Goal: Task Accomplishment & Management: Complete application form

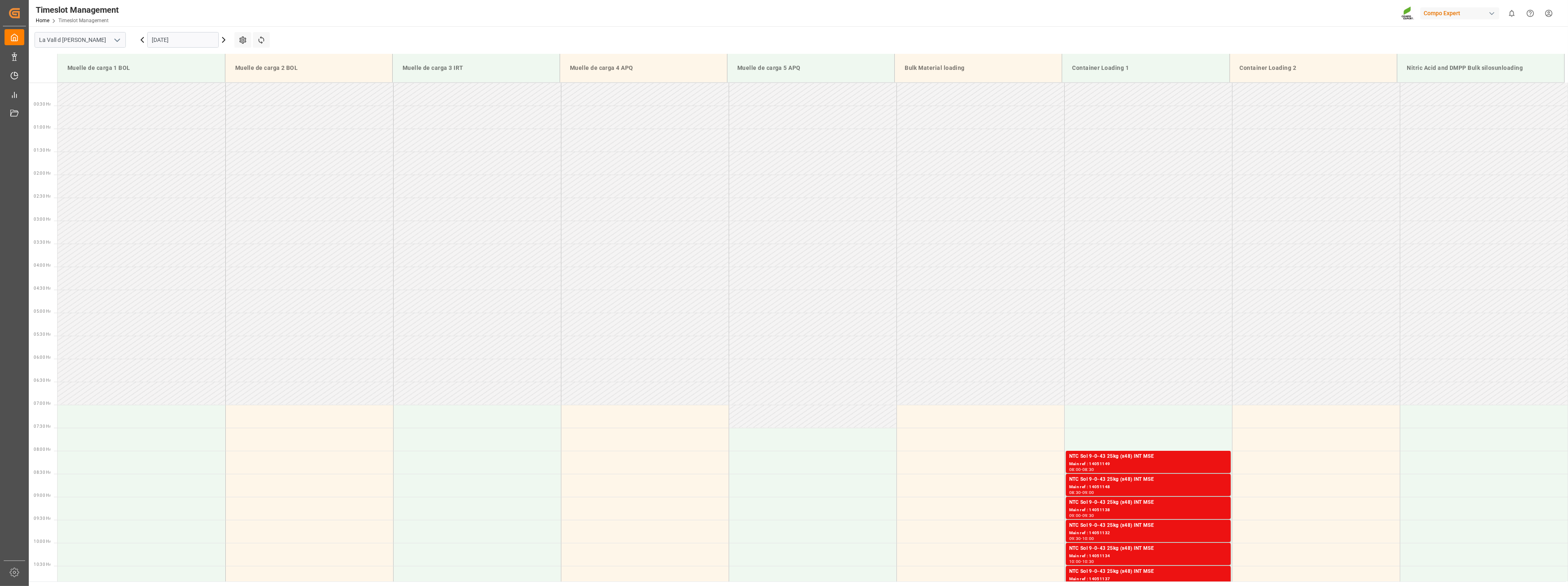
scroll to position [136, 0]
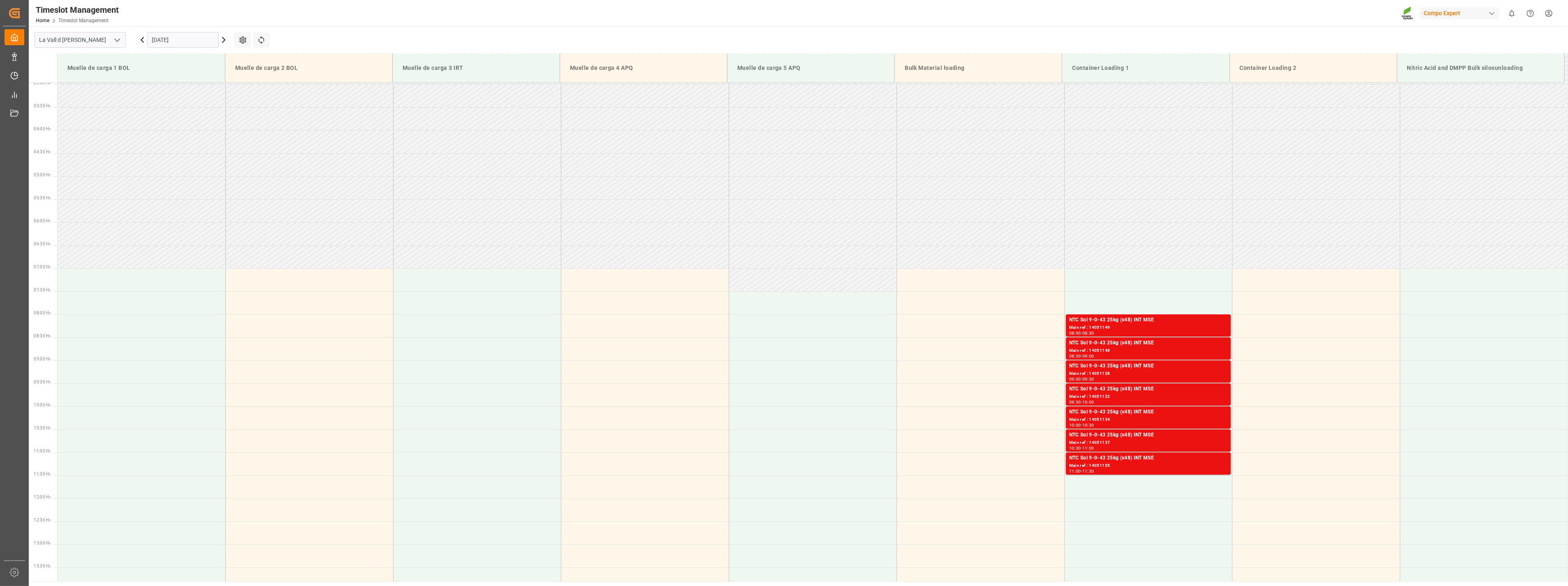
click at [183, 41] on input "24.09.2025" at bounding box center [183, 40] width 72 height 16
click at [206, 122] on span "18" at bounding box center [205, 121] width 5 height 6
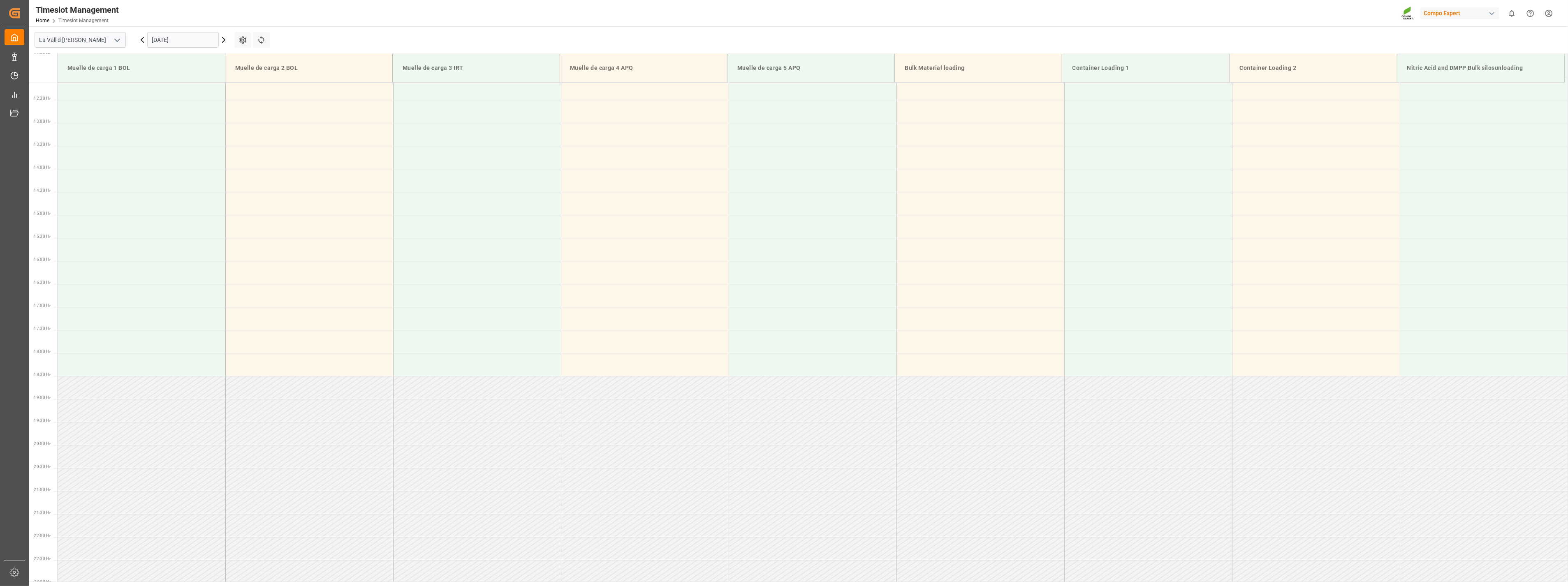
scroll to position [606, 0]
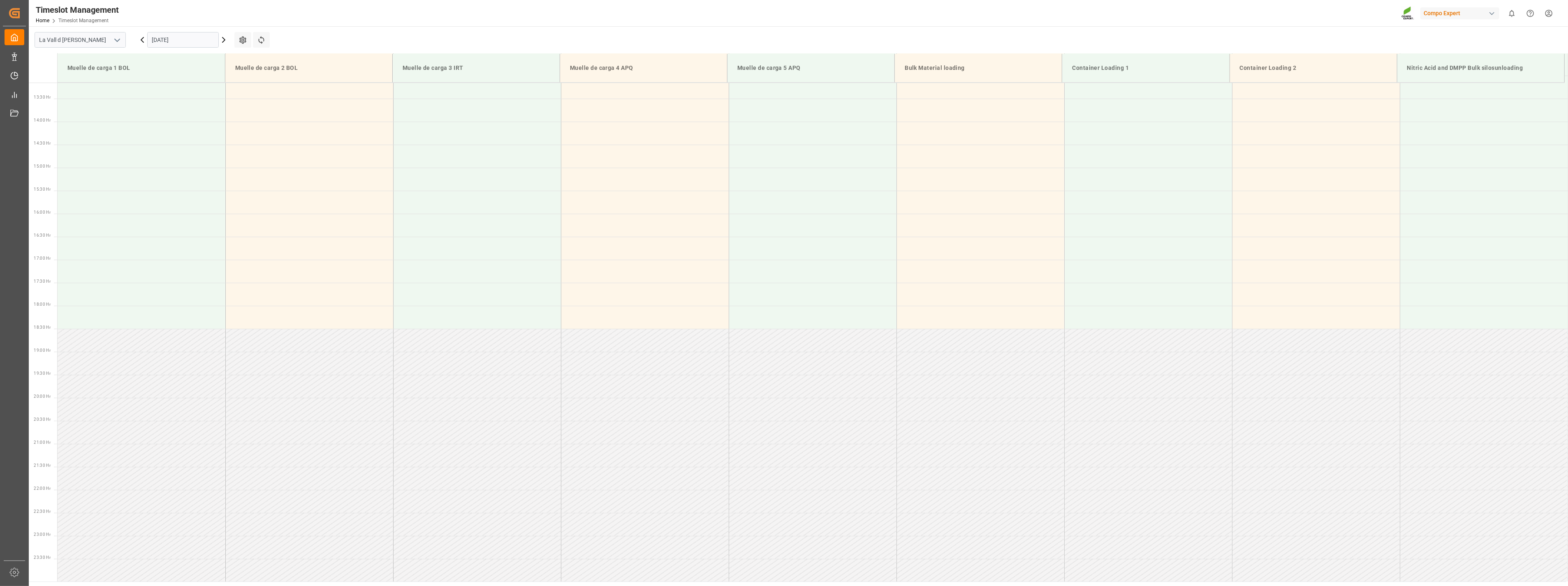
click at [192, 38] on input "18.09.2025" at bounding box center [183, 40] width 72 height 16
click at [190, 123] on span "17" at bounding box center [189, 121] width 5 height 6
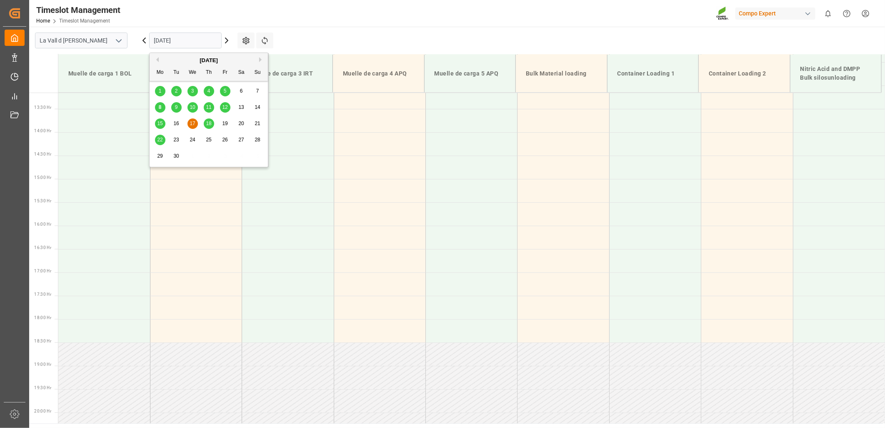
click at [174, 38] on input "17.09.2025" at bounding box center [185, 41] width 73 height 16
click at [172, 110] on div "9" at bounding box center [176, 108] width 10 height 10
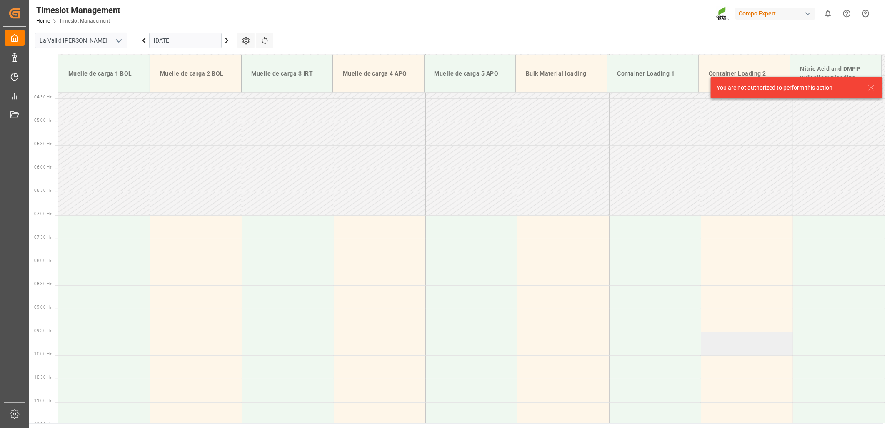
scroll to position [231, 0]
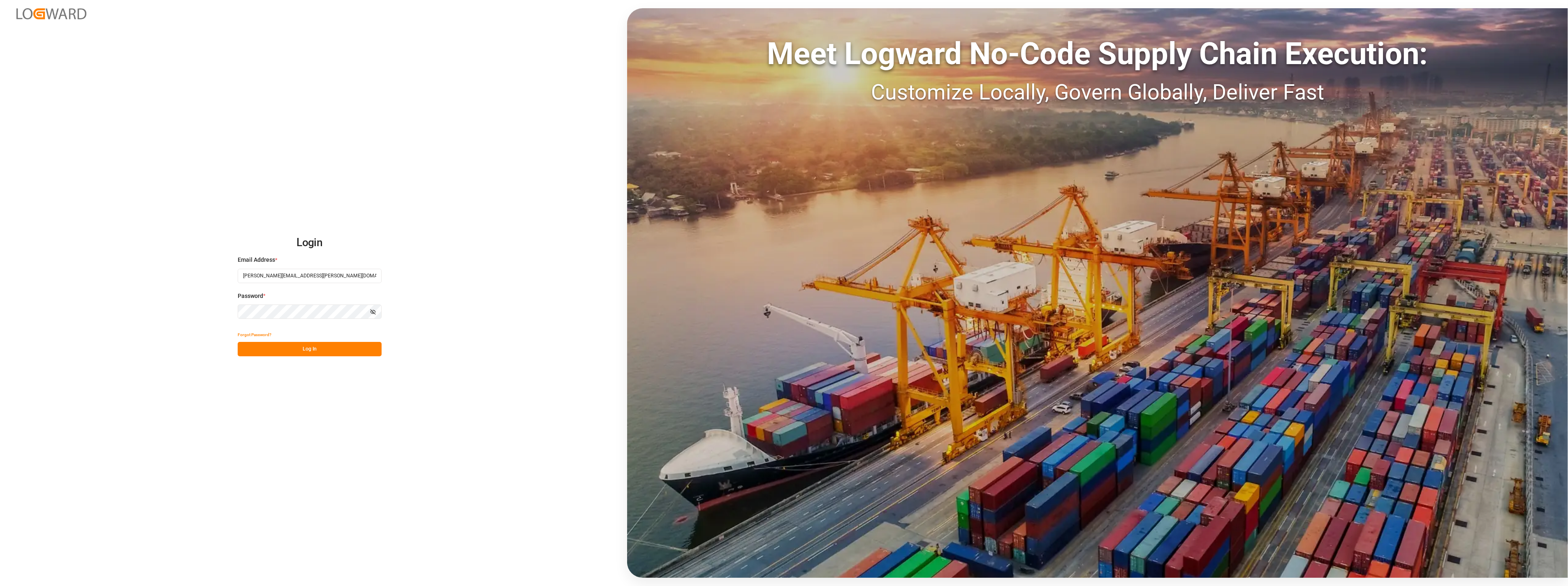
click at [315, 351] on button "Log In" at bounding box center [310, 349] width 144 height 15
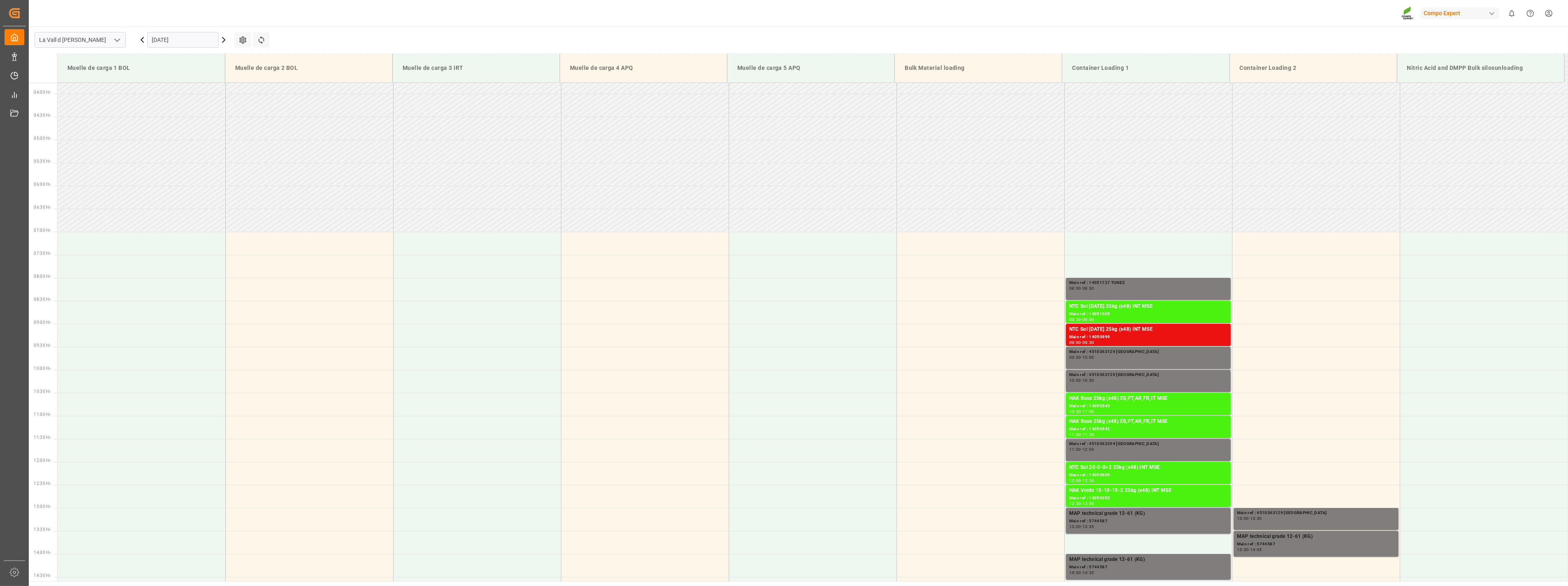
scroll to position [57, 0]
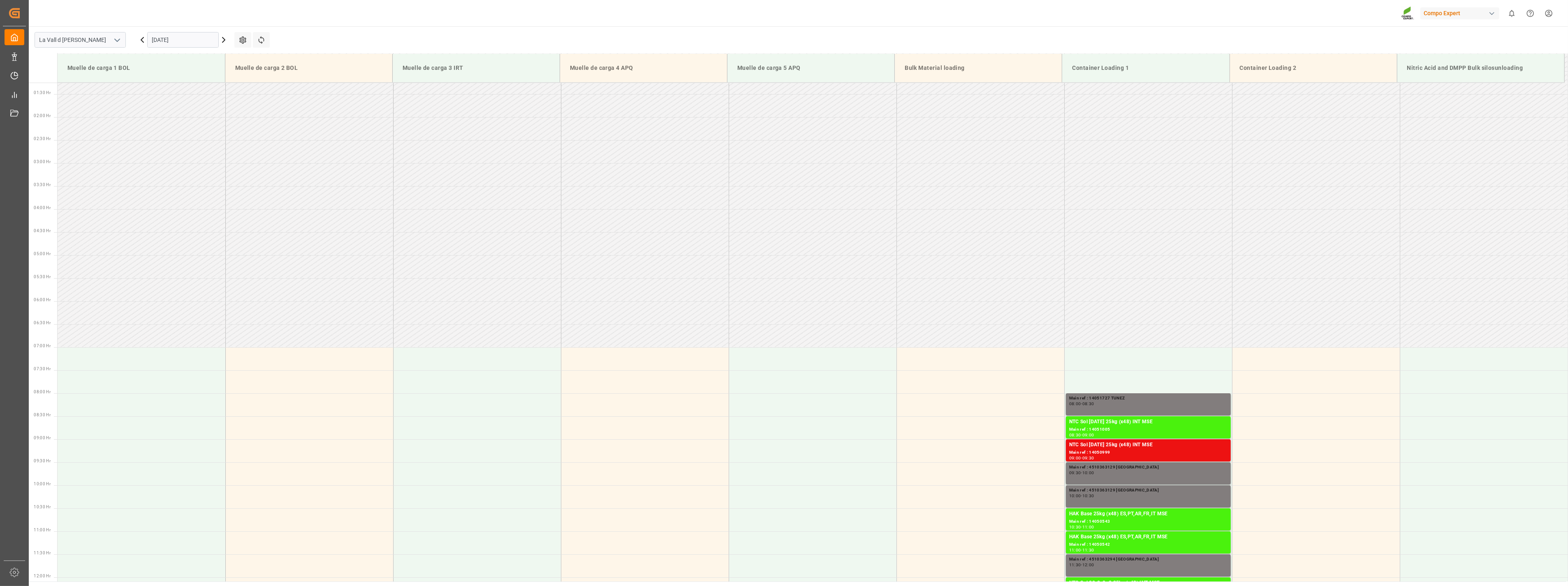
click at [177, 29] on div "[DATE]" at bounding box center [183, 40] width 103 height 28
click at [186, 37] on input "[DATE]" at bounding box center [183, 40] width 72 height 16
click at [175, 105] on span "9" at bounding box center [174, 106] width 3 height 6
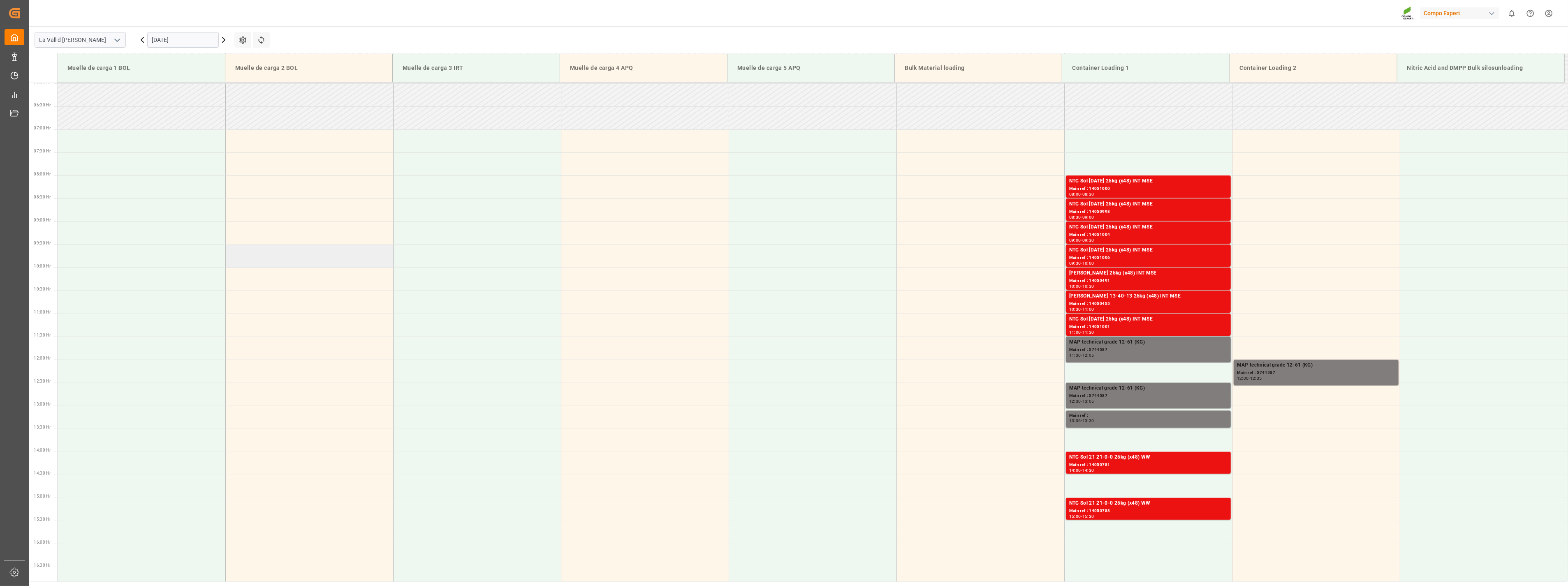
scroll to position [268, 0]
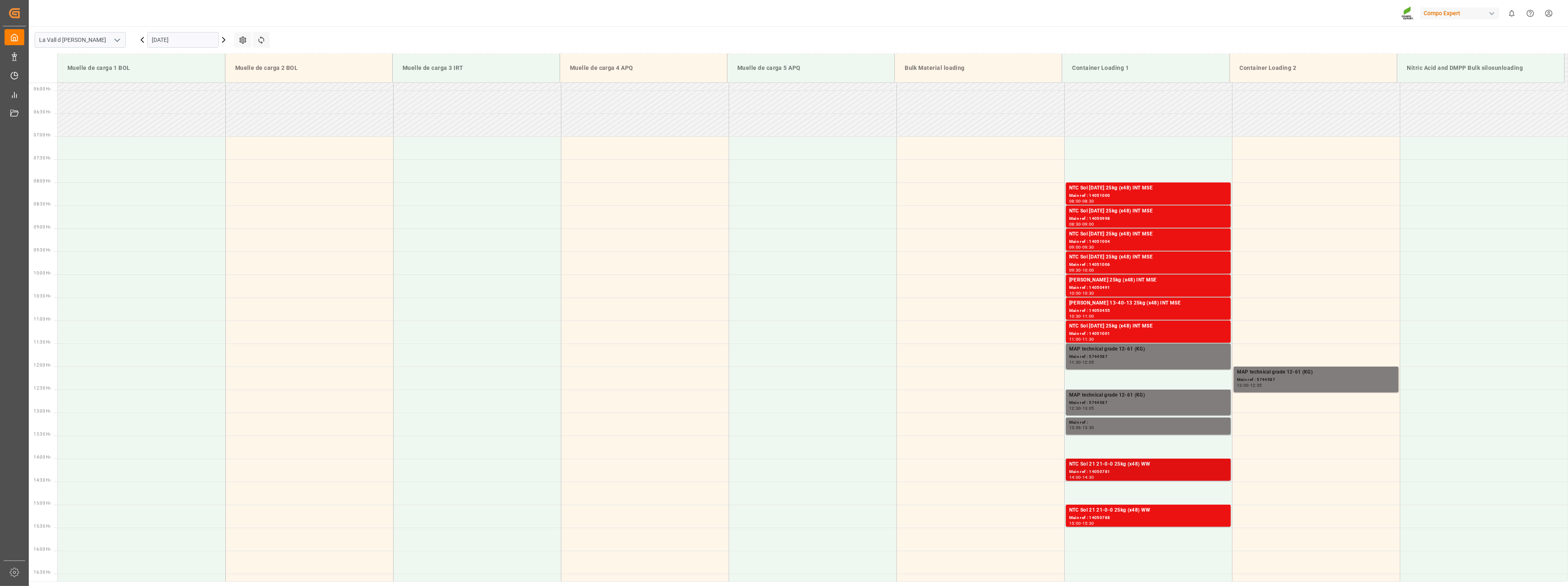
click at [1135, 467] on div "NTC Sol 21 21-0-0 25kg (x48) WW" at bounding box center [1149, 465] width 158 height 8
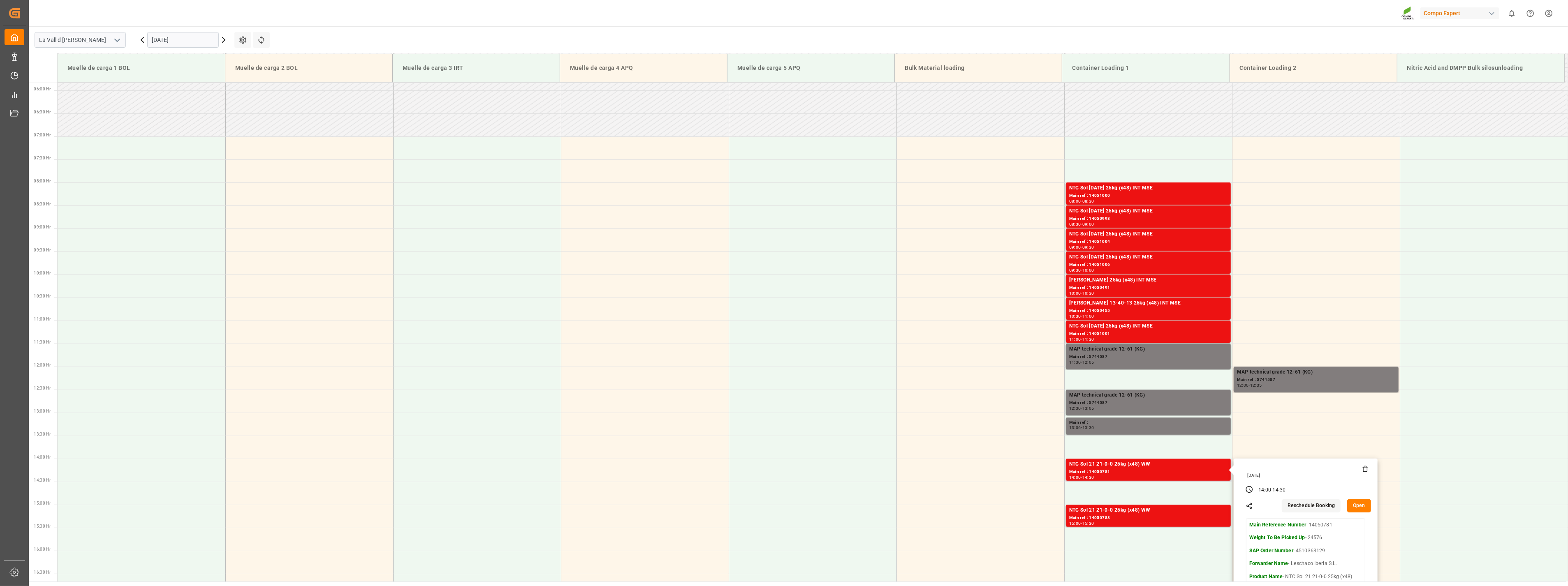
click at [1358, 506] on button "Open" at bounding box center [1359, 505] width 24 height 13
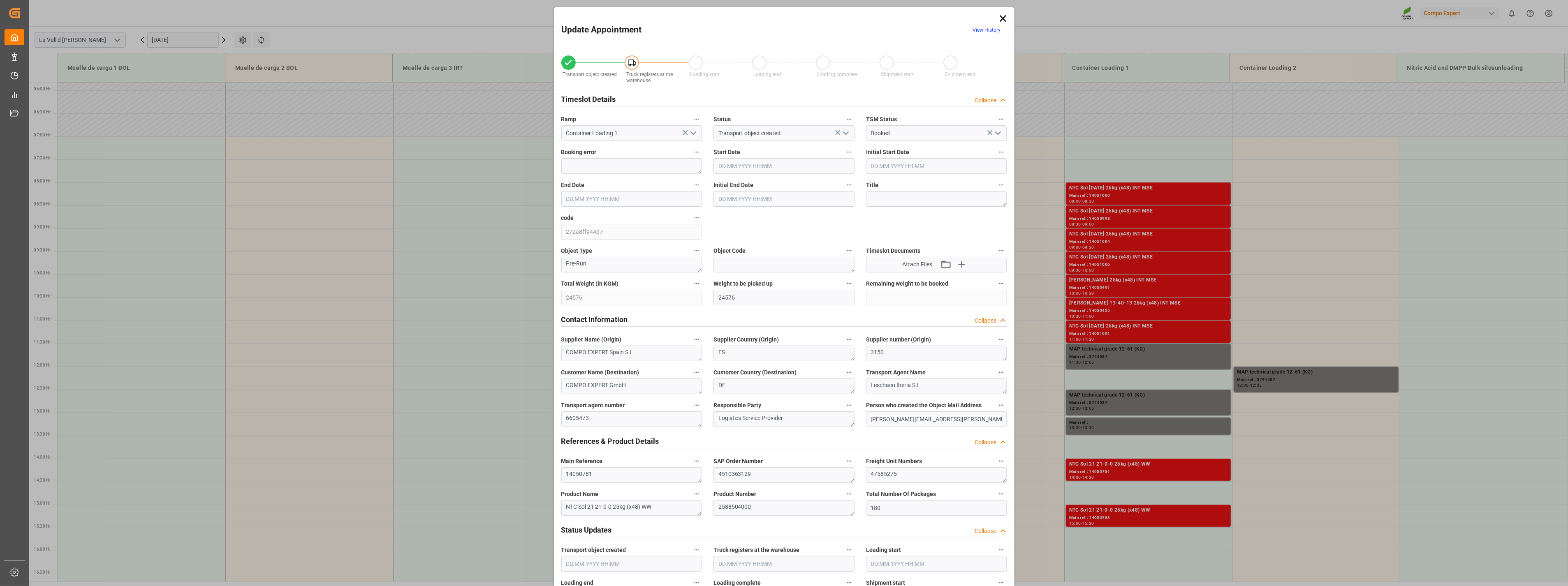
type input "[DATE] 14:00"
type input "[DATE] 14:30"
type input "[DATE] 14:22"
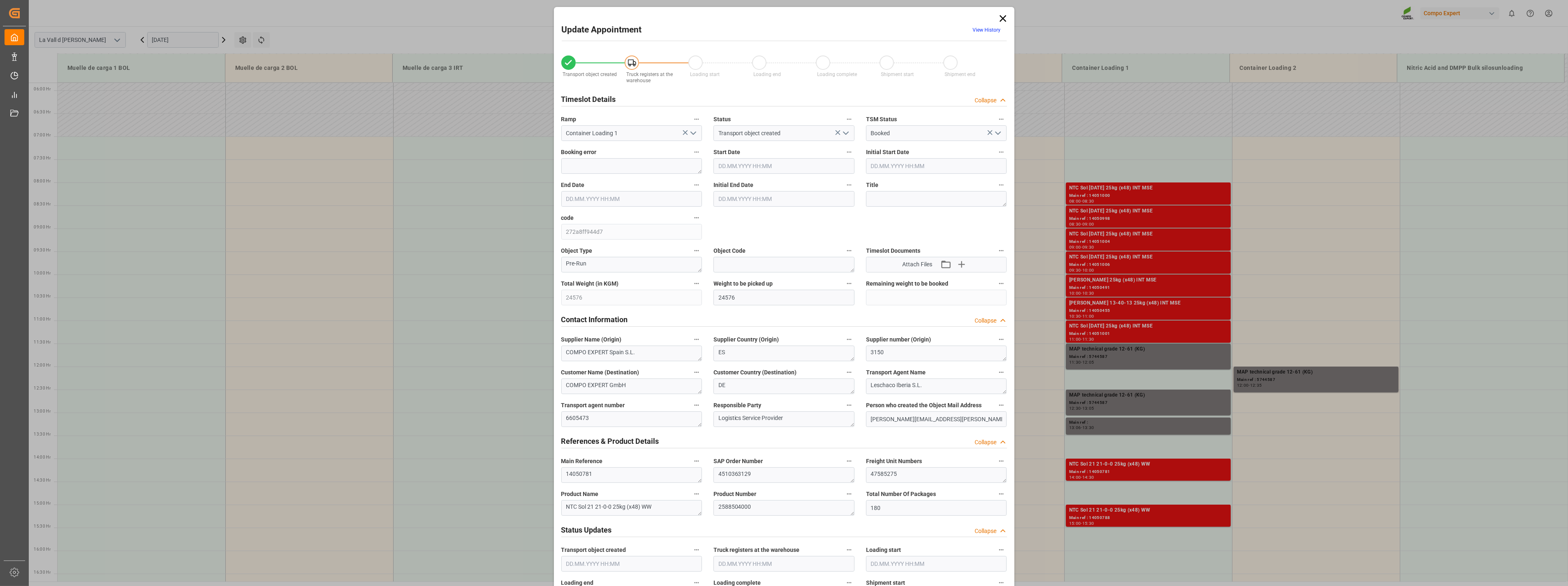
type input "[DATE] 11:23"
drag, startPoint x: 903, startPoint y: 476, endPoint x: 808, endPoint y: 467, distance: 95.4
click at [808, 467] on div "Transport object created Truck registers at the warehouse Loading start Loading…" at bounding box center [784, 575] width 457 height 1056
click at [1000, 17] on icon at bounding box center [1004, 19] width 12 height 12
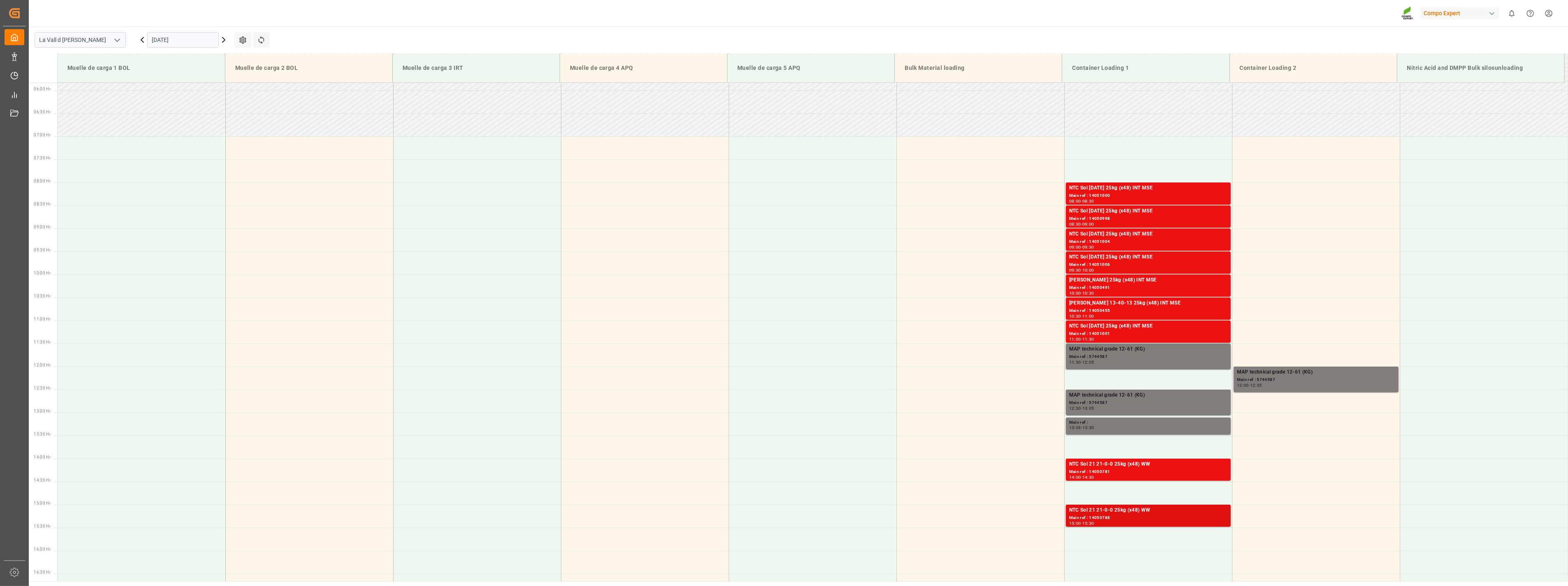
click at [1145, 512] on div "NTC Sol 21 21-0-0 25kg (x48) WW" at bounding box center [1149, 511] width 158 height 8
click at [1360, 556] on button "Open" at bounding box center [1359, 551] width 24 height 13
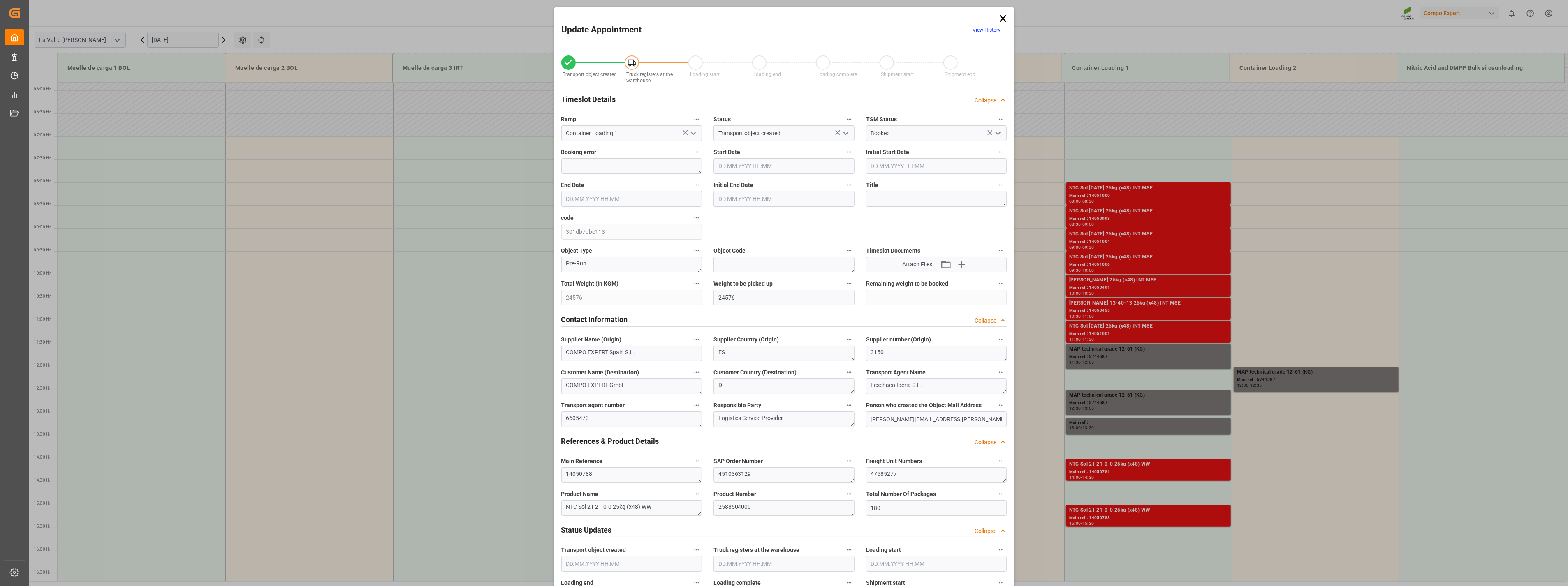
type input "24576"
type input "180"
type input "[DATE] 15:00"
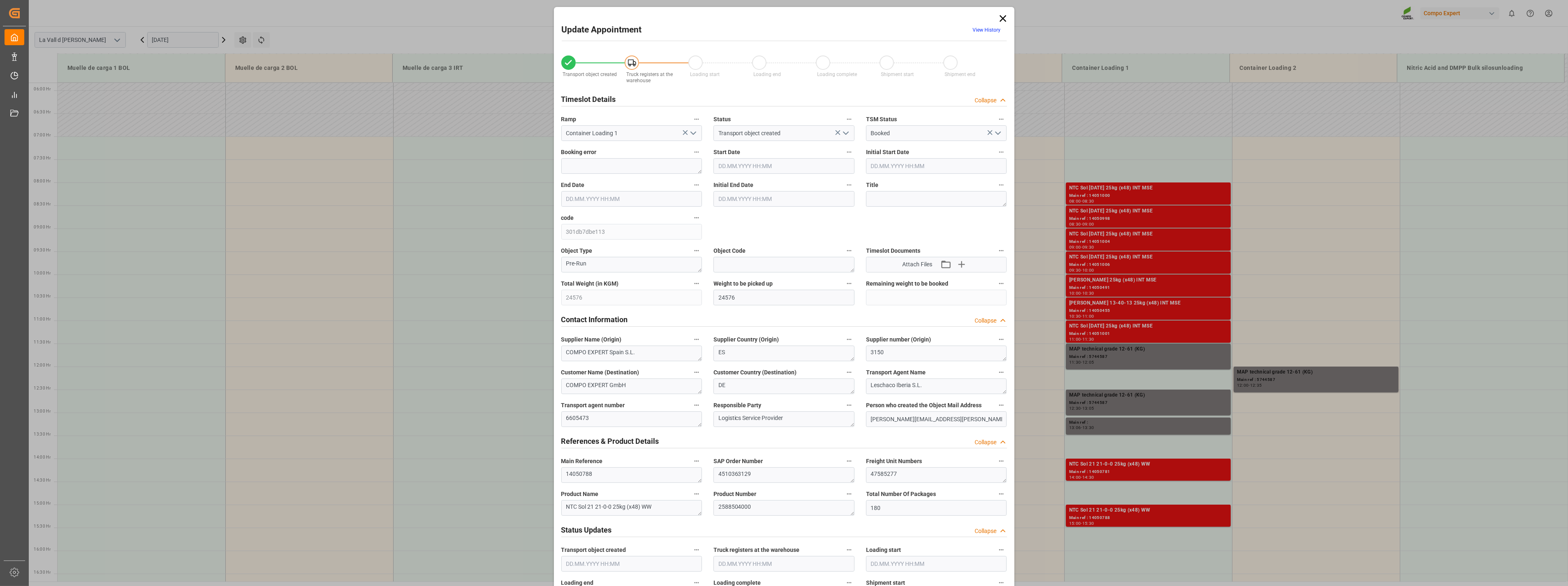
type input "[DATE] 15:30"
type input "[DATE] 14:22"
type input "[DATE] 11:24"
drag, startPoint x: 911, startPoint y: 475, endPoint x: 726, endPoint y: 455, distance: 186.1
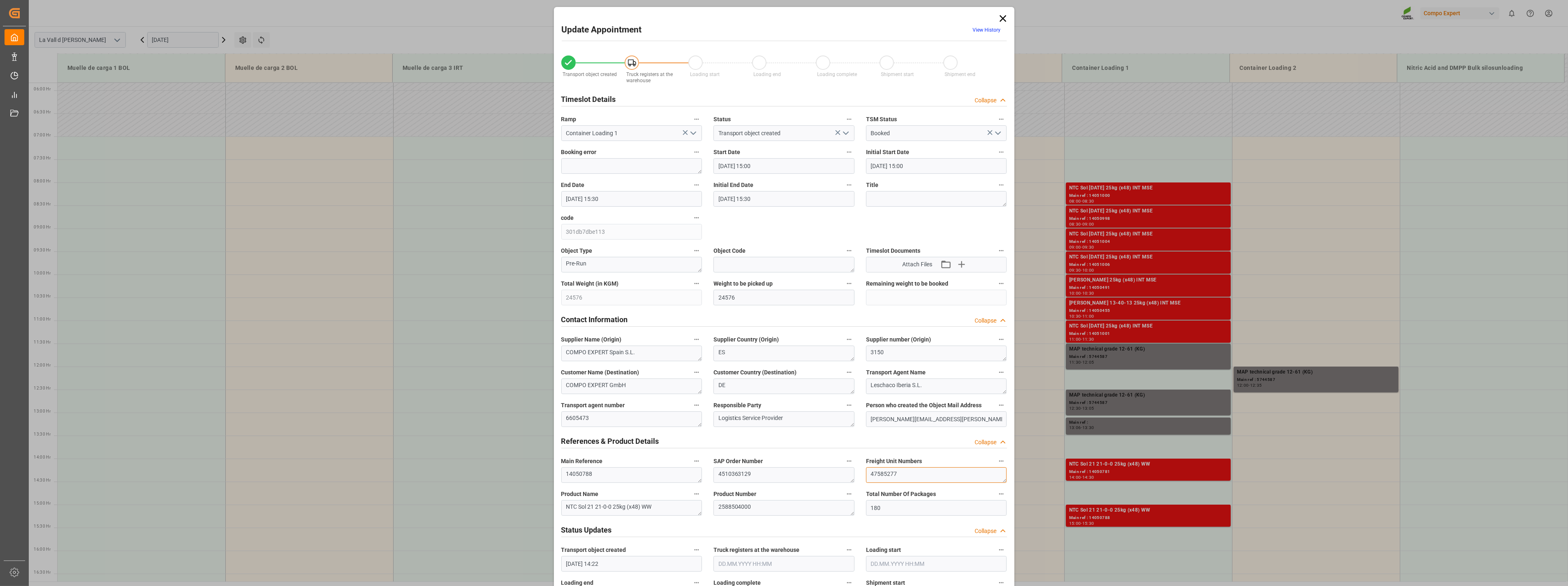
click at [726, 455] on div "Transport object created Truck registers at the warehouse Loading start Loading…" at bounding box center [784, 575] width 457 height 1056
click at [1001, 17] on icon at bounding box center [1004, 19] width 12 height 12
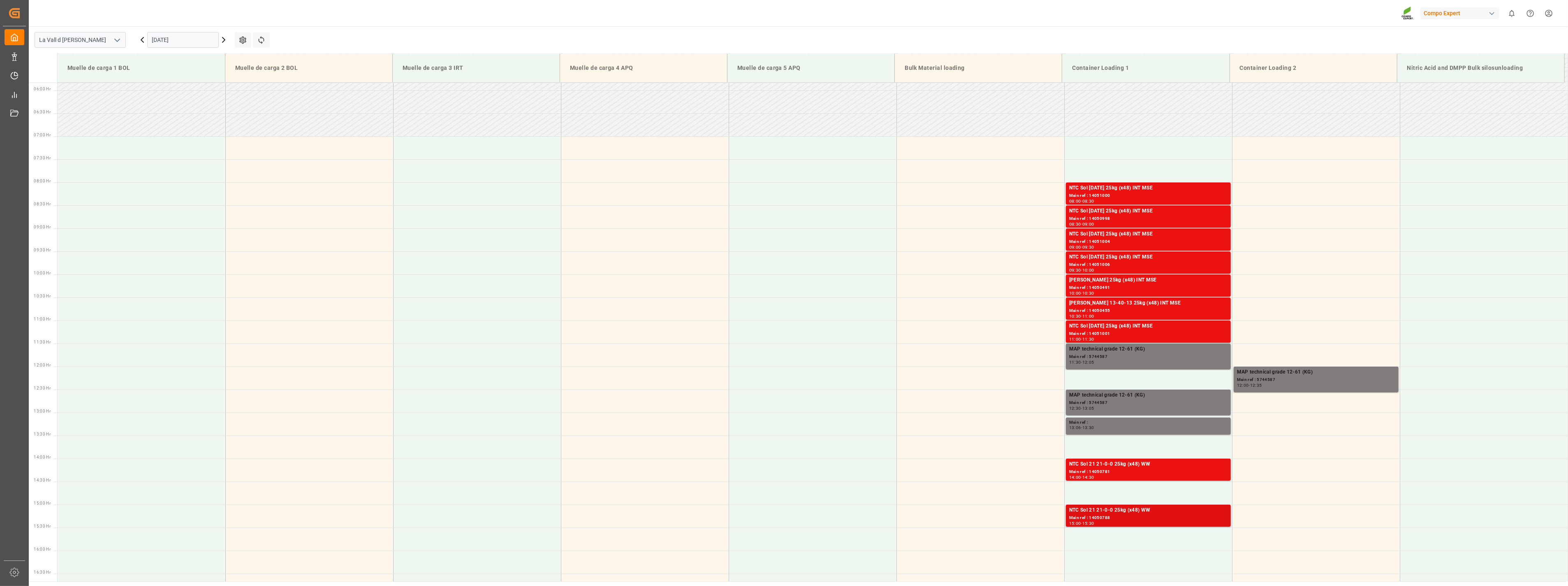
click at [1125, 517] on div "Main ref : 14050788" at bounding box center [1149, 518] width 158 height 7
click at [1351, 553] on button "Open" at bounding box center [1359, 551] width 24 height 13
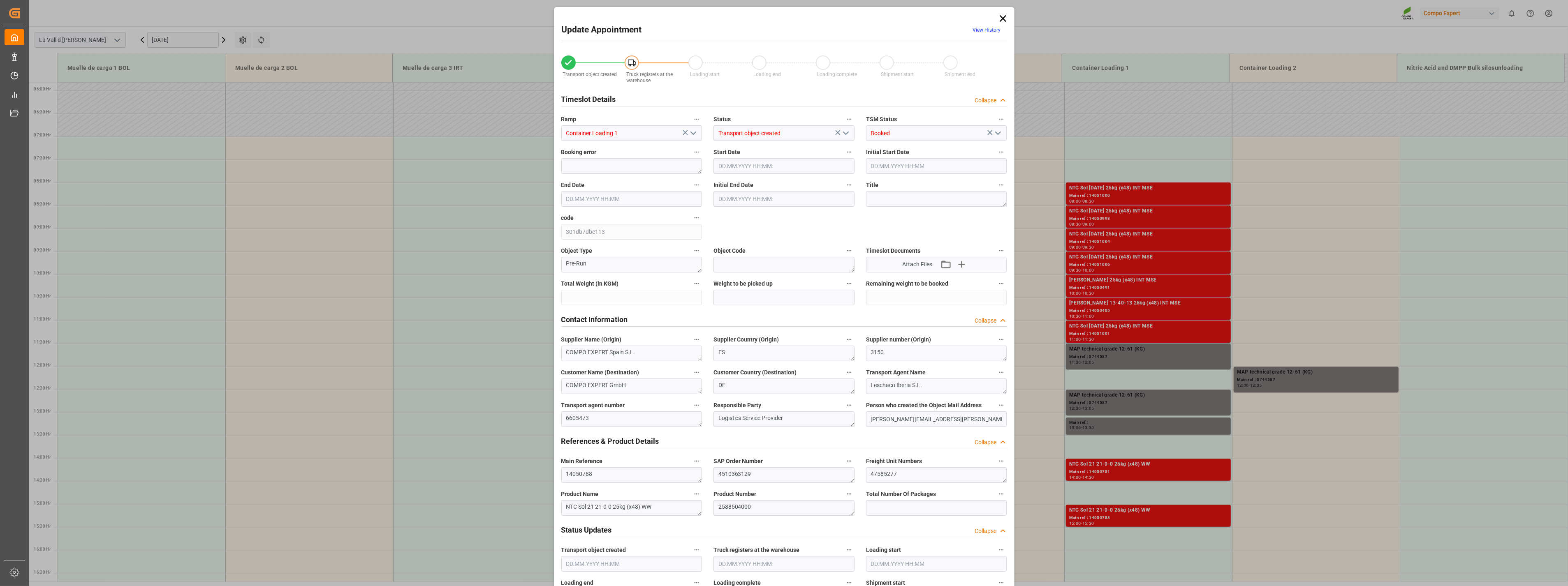
type input "24576"
type input "180"
type input "[DATE] 15:00"
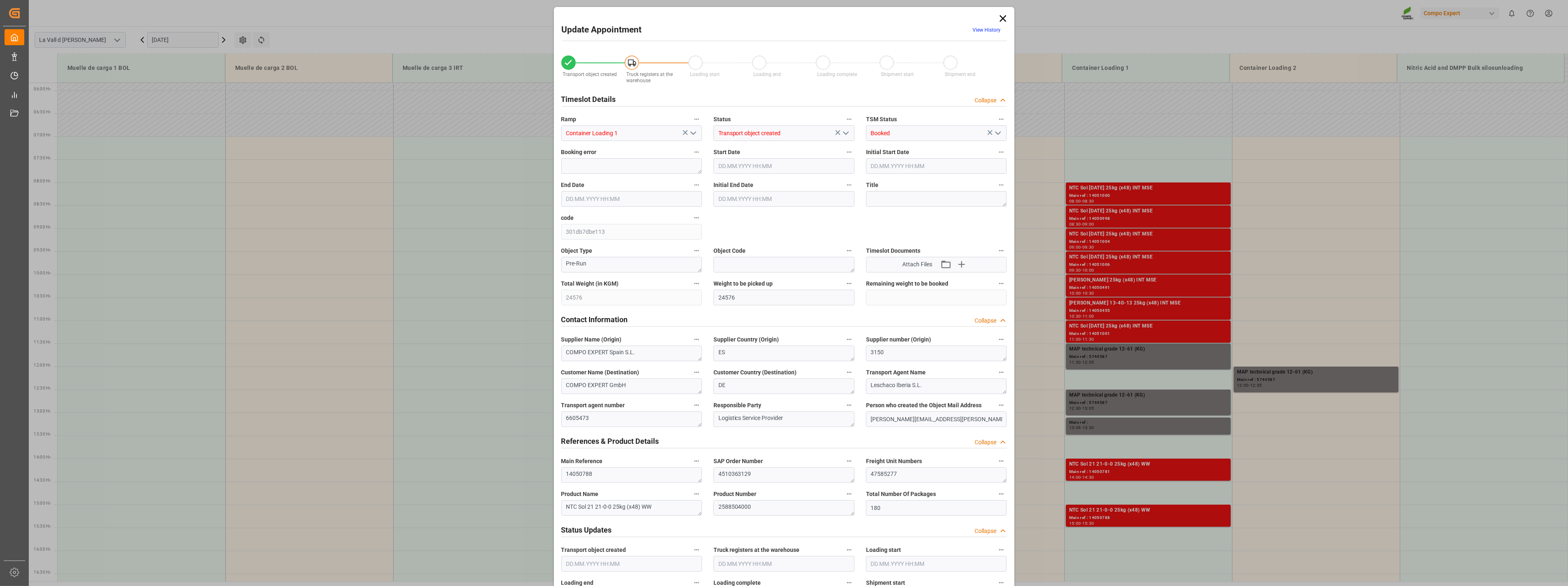
type input "[DATE] 15:30"
type input "[DATE] 14:22"
type input "[DATE] 11:24"
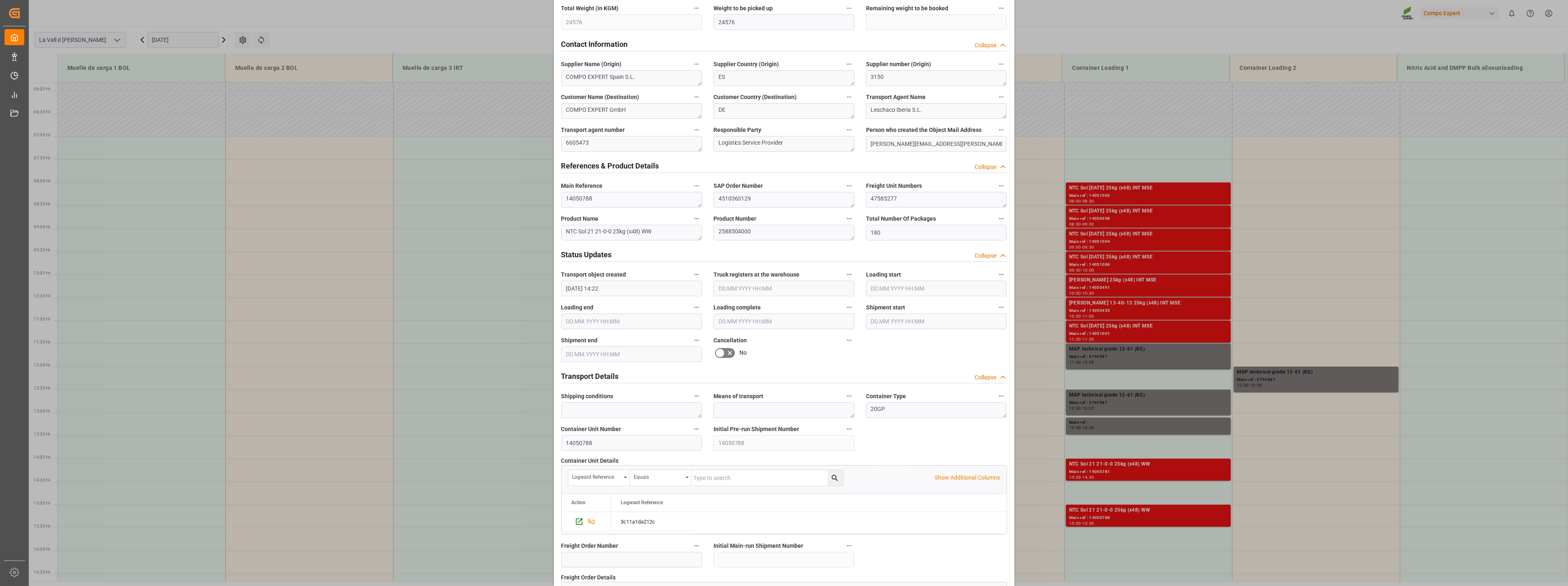
scroll to position [320, 0]
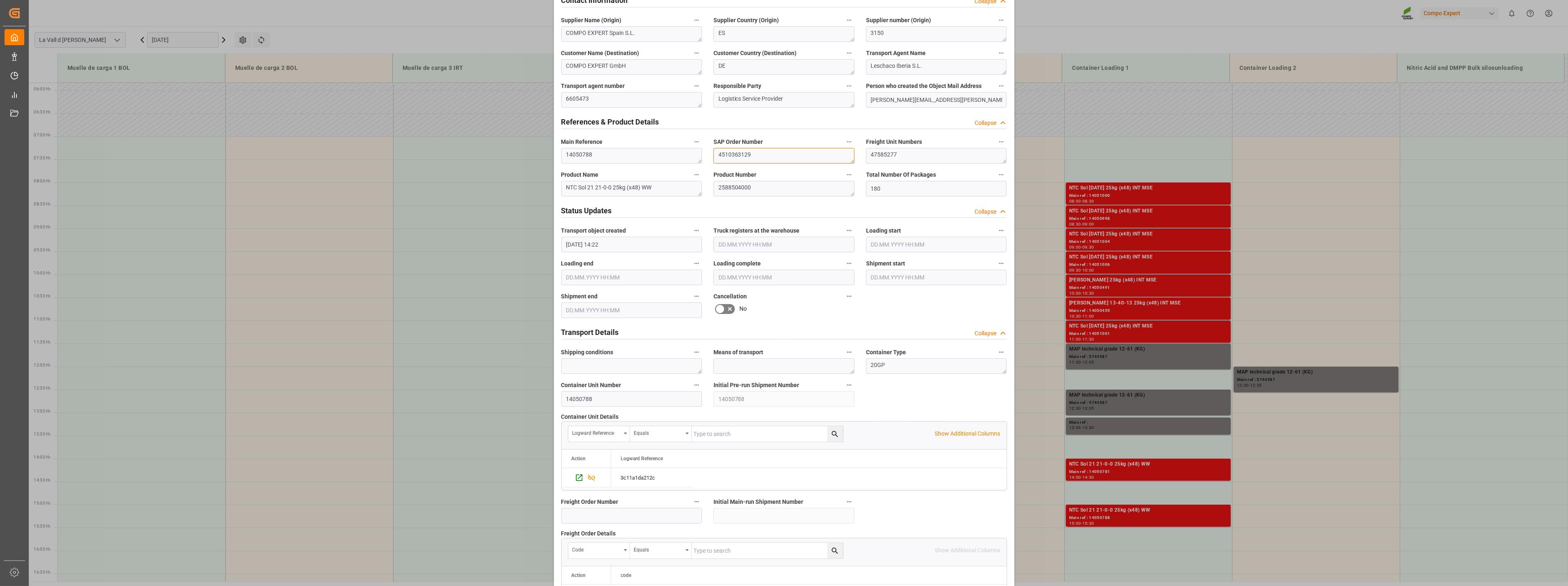
drag, startPoint x: 762, startPoint y: 158, endPoint x: 682, endPoint y: 155, distance: 80.1
click at [682, 155] on div "Transport object created Truck registers at the warehouse Loading start Loading…" at bounding box center [784, 256] width 457 height 1056
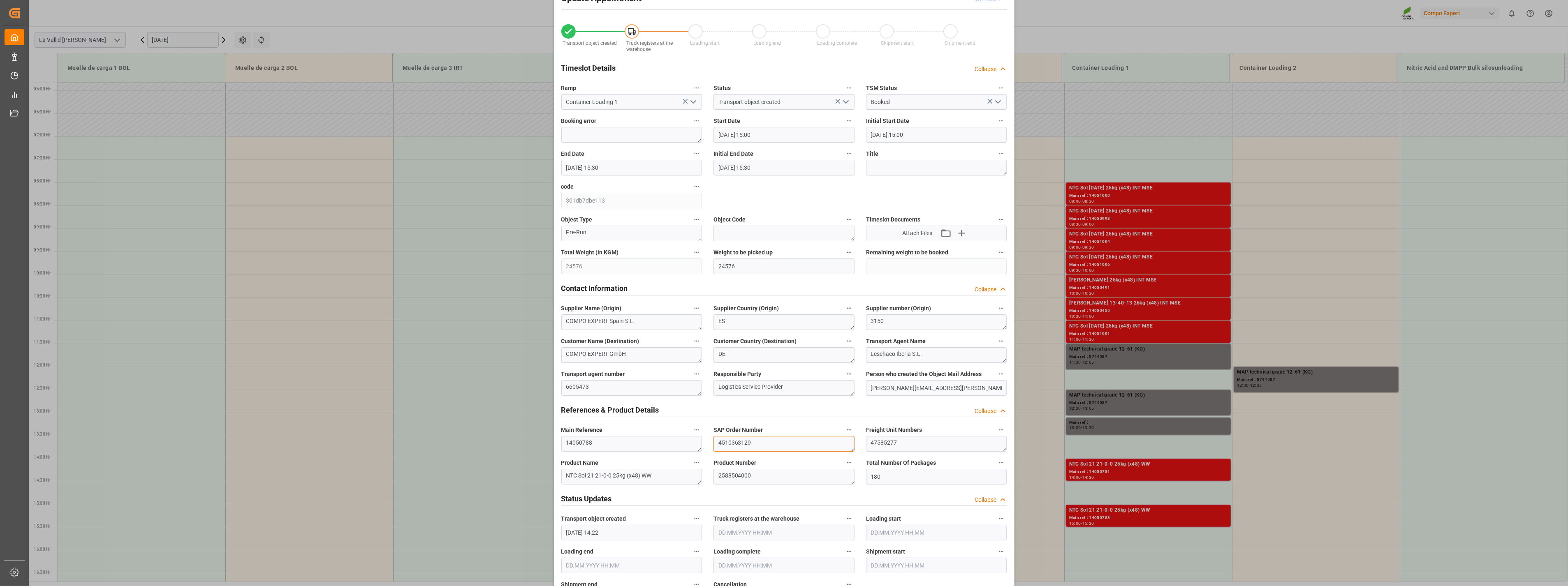
scroll to position [0, 0]
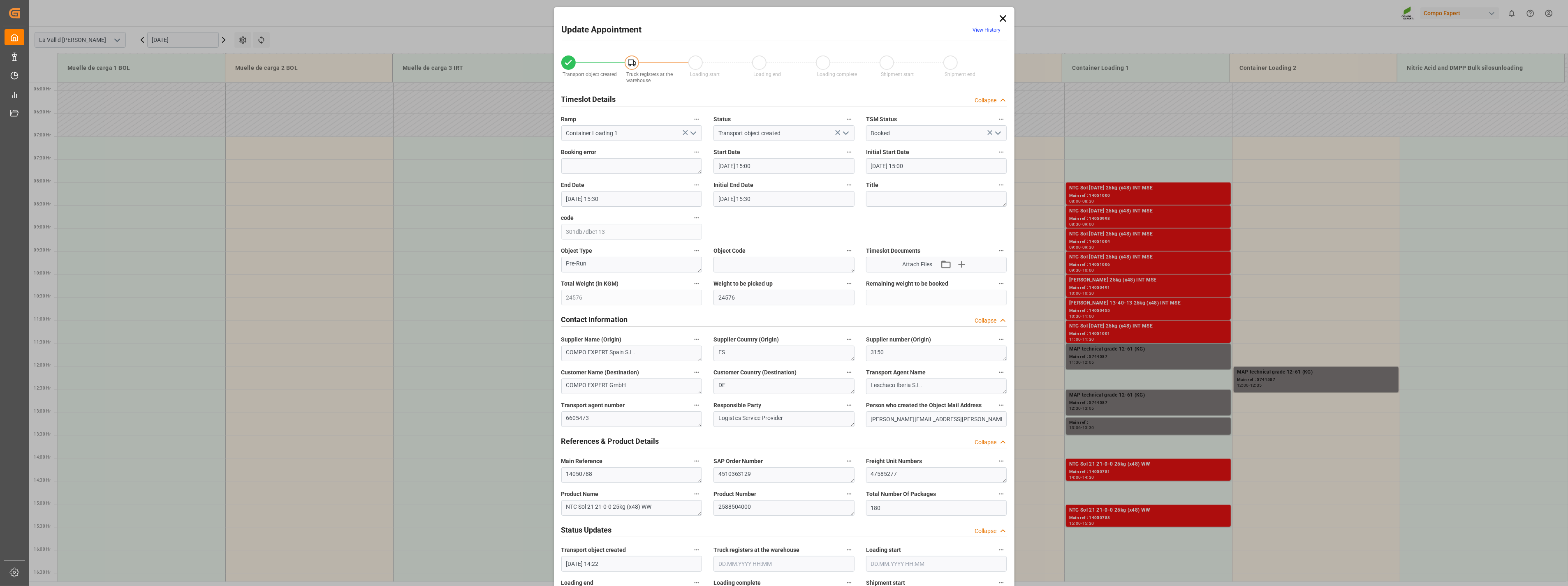
click at [1004, 19] on icon at bounding box center [1004, 19] width 12 height 12
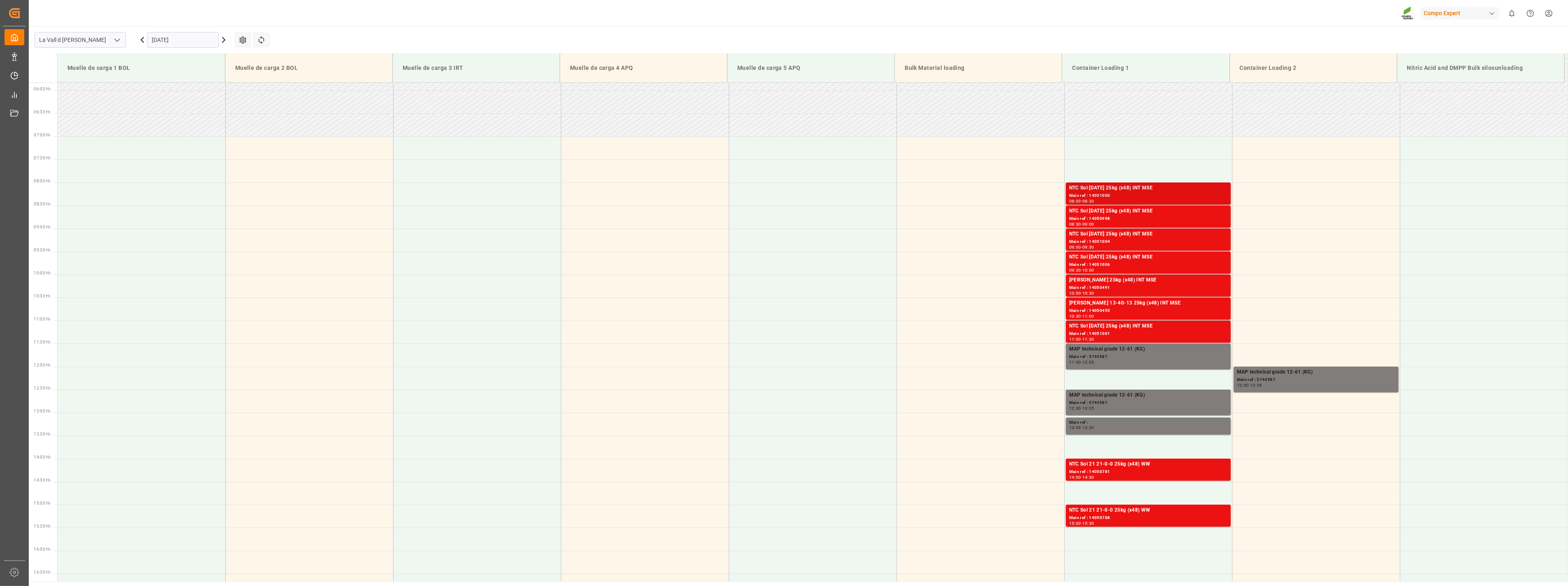
click at [1105, 194] on div "Main ref : 14051000" at bounding box center [1149, 195] width 158 height 7
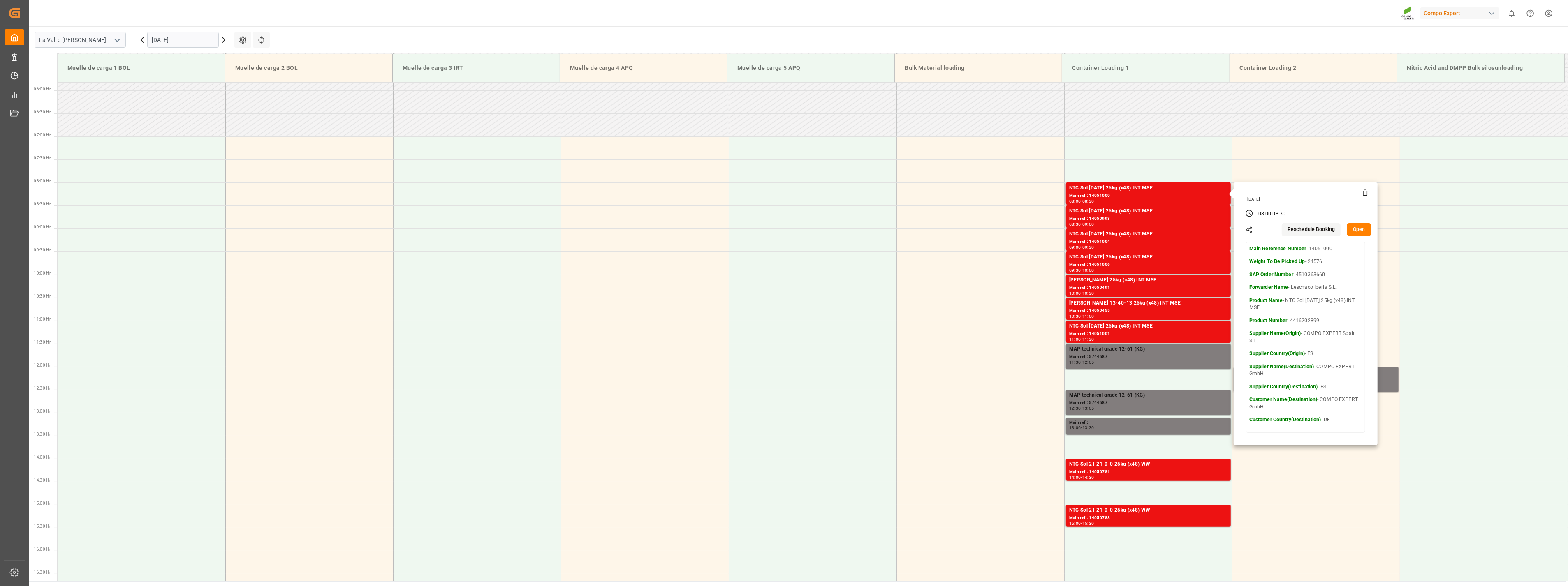
click at [1357, 231] on button "Open" at bounding box center [1359, 229] width 24 height 13
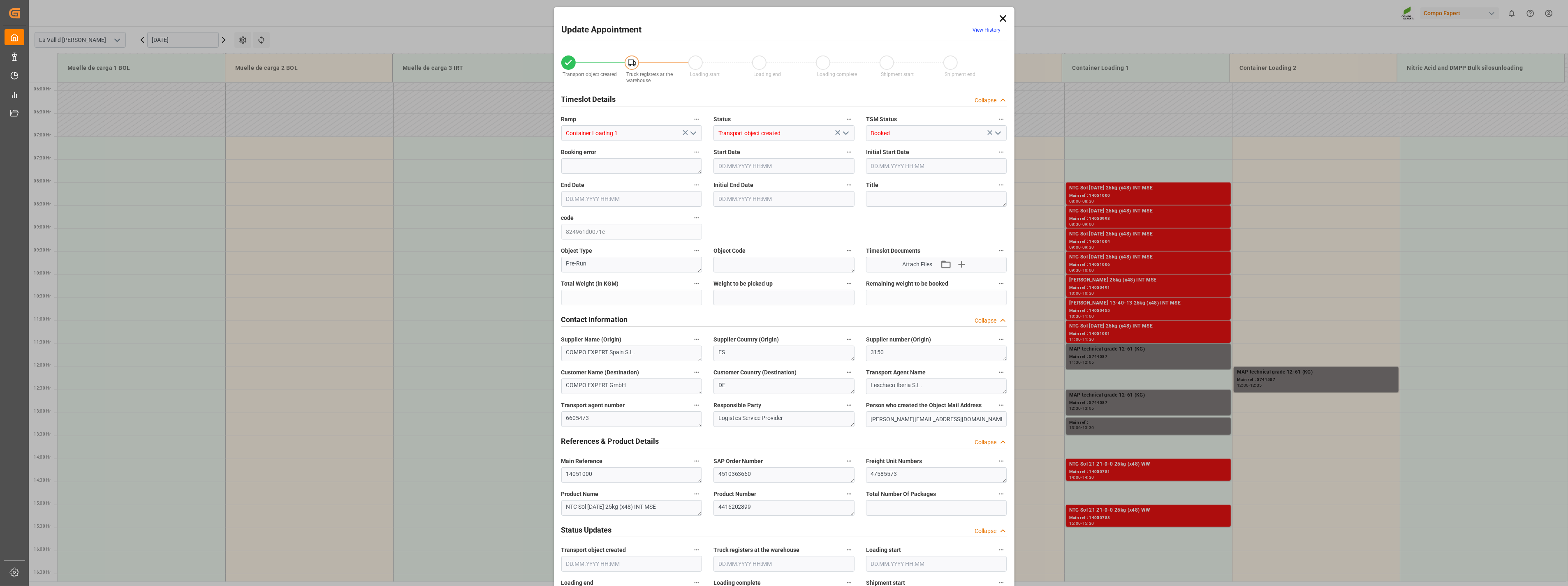
type input "24576"
type input "180"
type input "[DATE] 08:00"
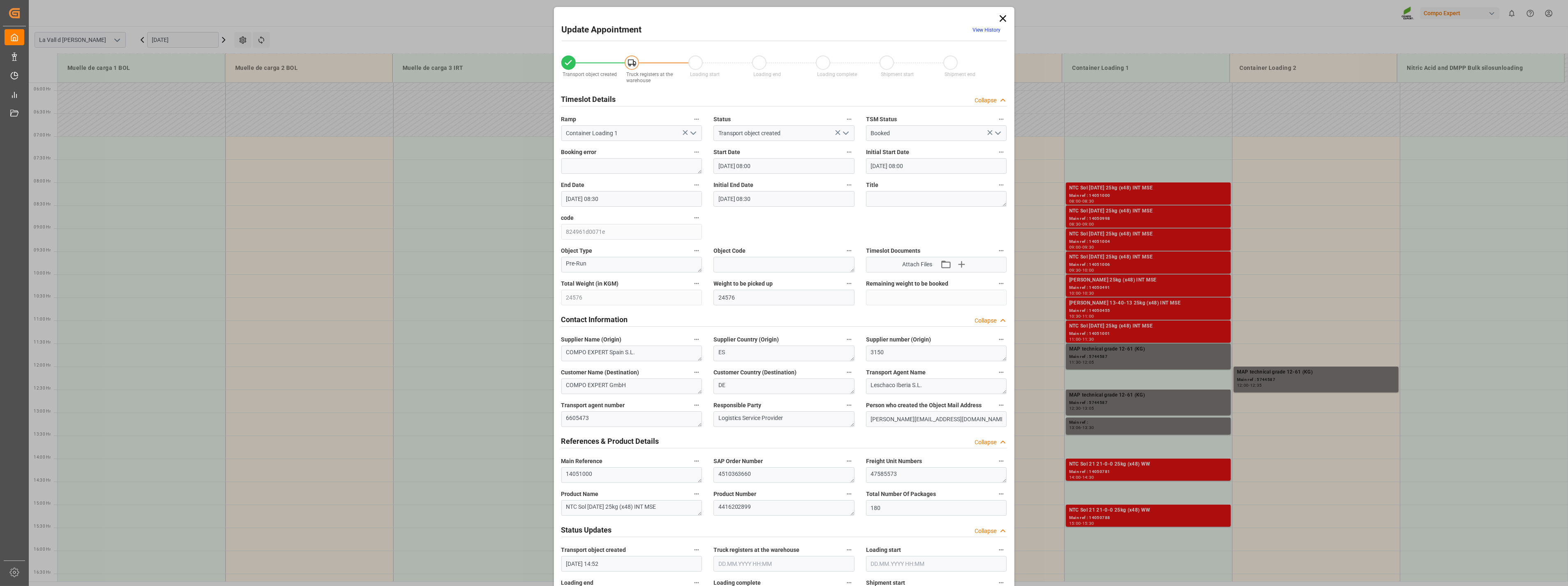
type input "[DATE] 08:30"
type input "[DATE] 14:52"
type input "[DATE] 10:01"
drag, startPoint x: 919, startPoint y: 479, endPoint x: 795, endPoint y: 467, distance: 124.6
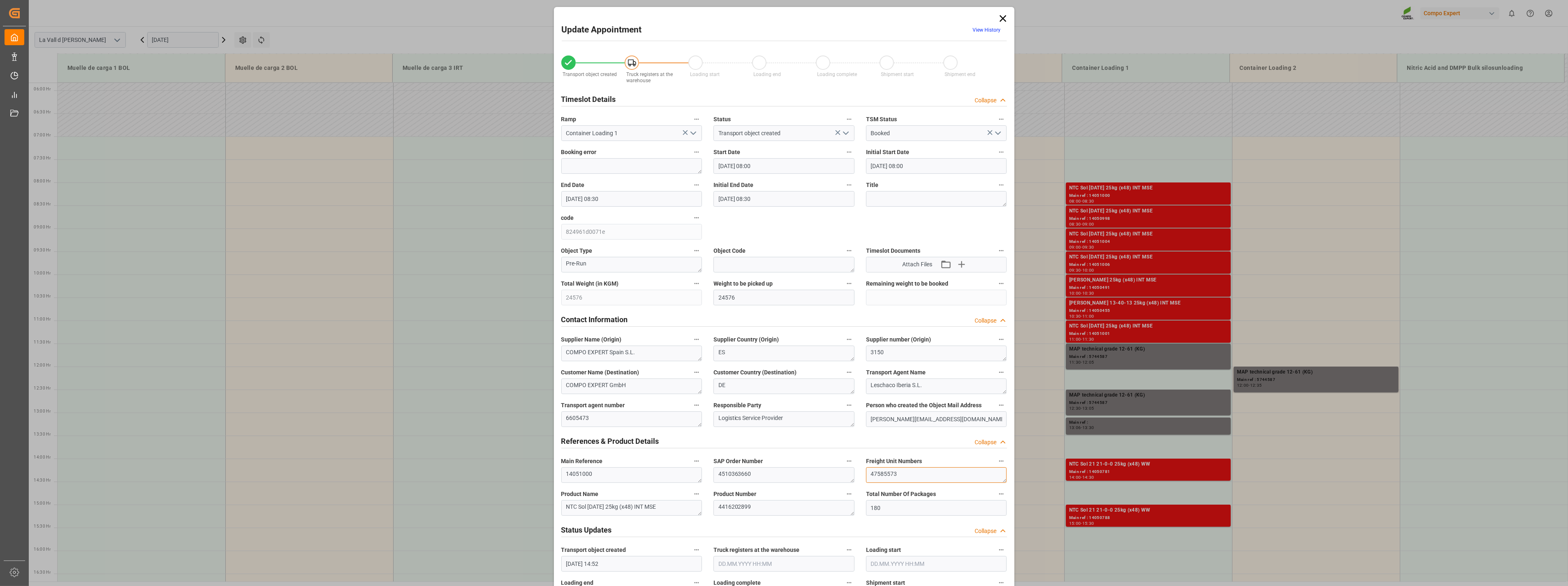
click at [795, 467] on div "Transport object created Truck registers at the warehouse Loading start Loading…" at bounding box center [784, 575] width 457 height 1056
drag, startPoint x: 1004, startPoint y: 17, endPoint x: 994, endPoint y: 23, distance: 11.7
click at [1003, 17] on icon at bounding box center [1003, 18] width 7 height 7
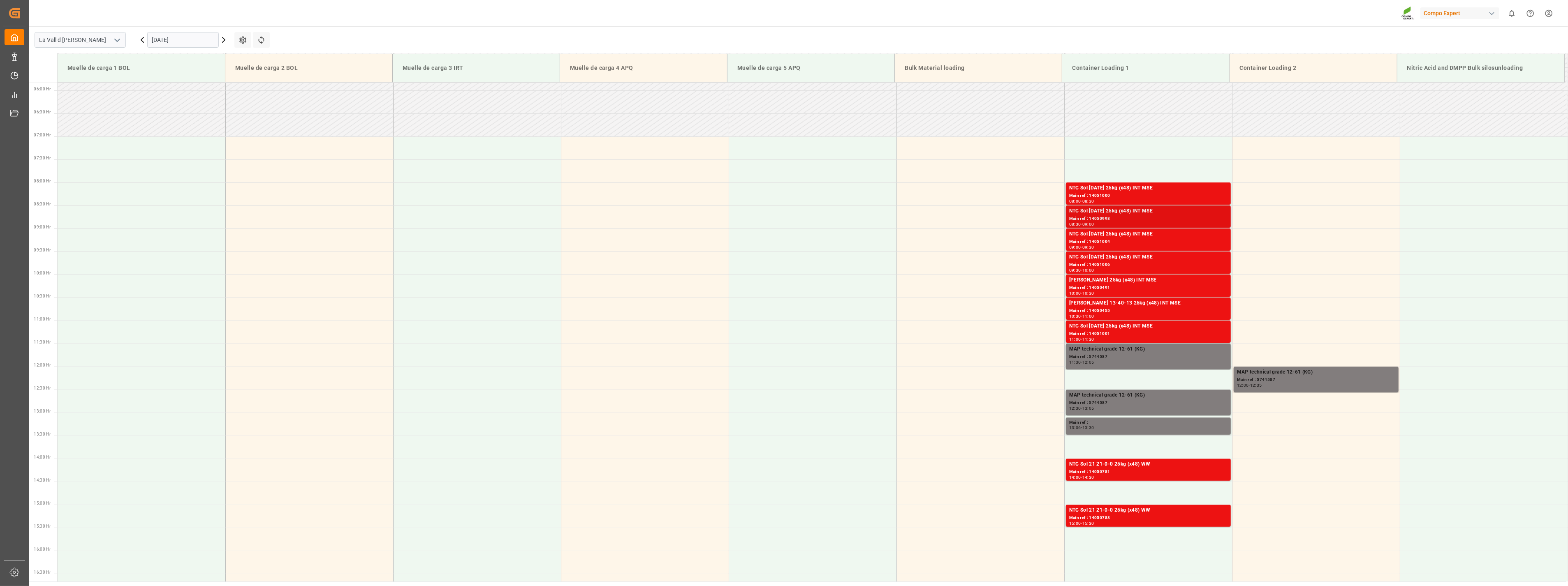
click at [1145, 221] on div "Main ref : 14050998" at bounding box center [1149, 218] width 158 height 7
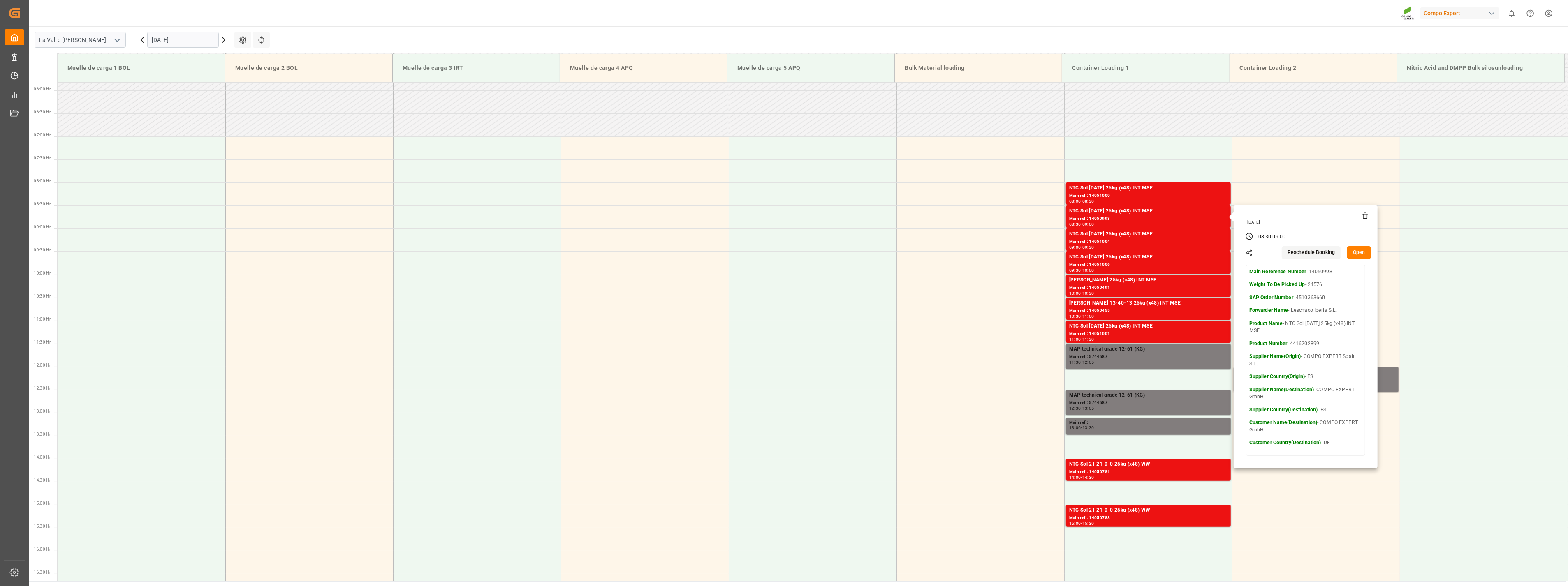
click at [1356, 253] on button "Open" at bounding box center [1359, 253] width 24 height 13
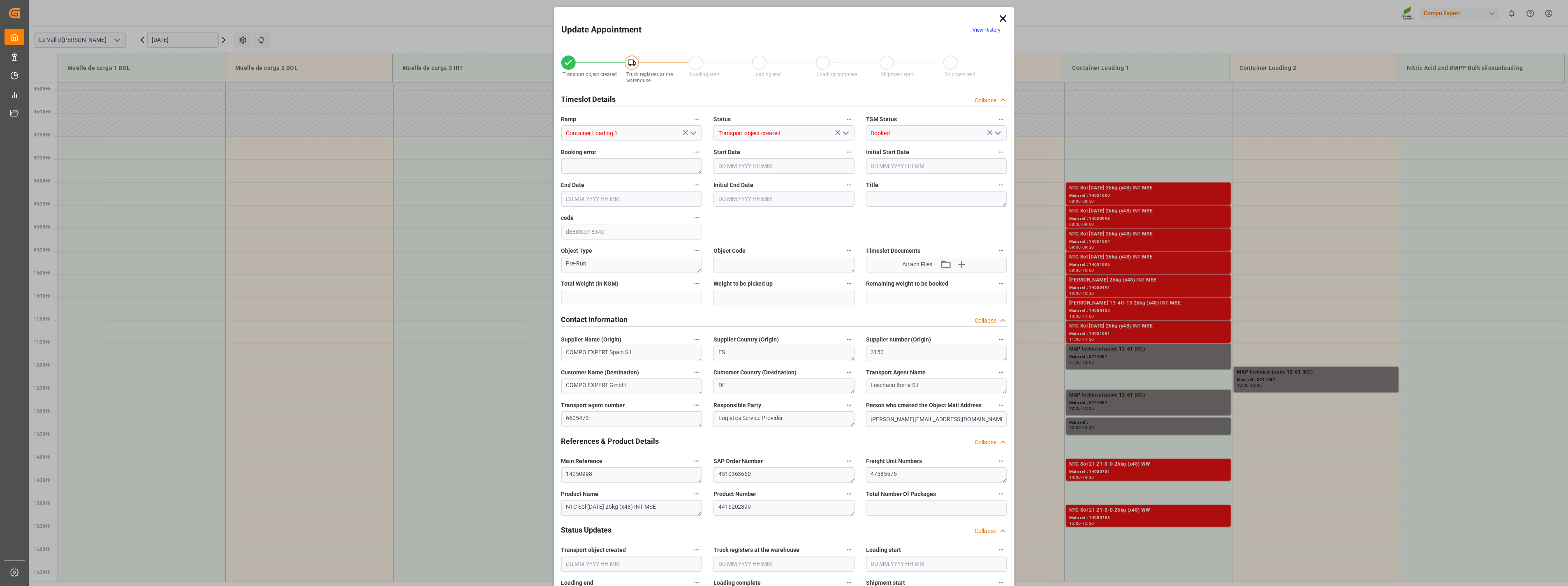
type input "24576"
type input "180"
type input "[DATE] 08:30"
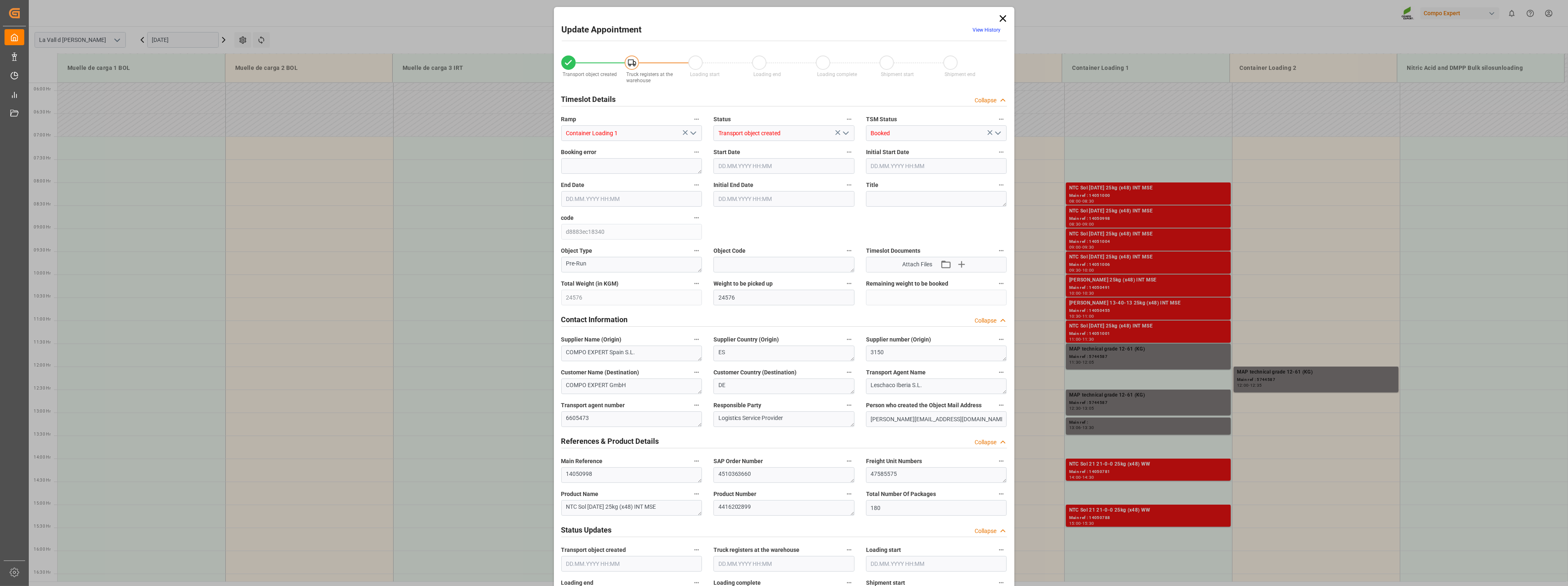
type input "[DATE] 09:00"
type input "[DATE] 14:52"
type input "[DATE] 10:03"
drag, startPoint x: 914, startPoint y: 478, endPoint x: 738, endPoint y: 462, distance: 176.7
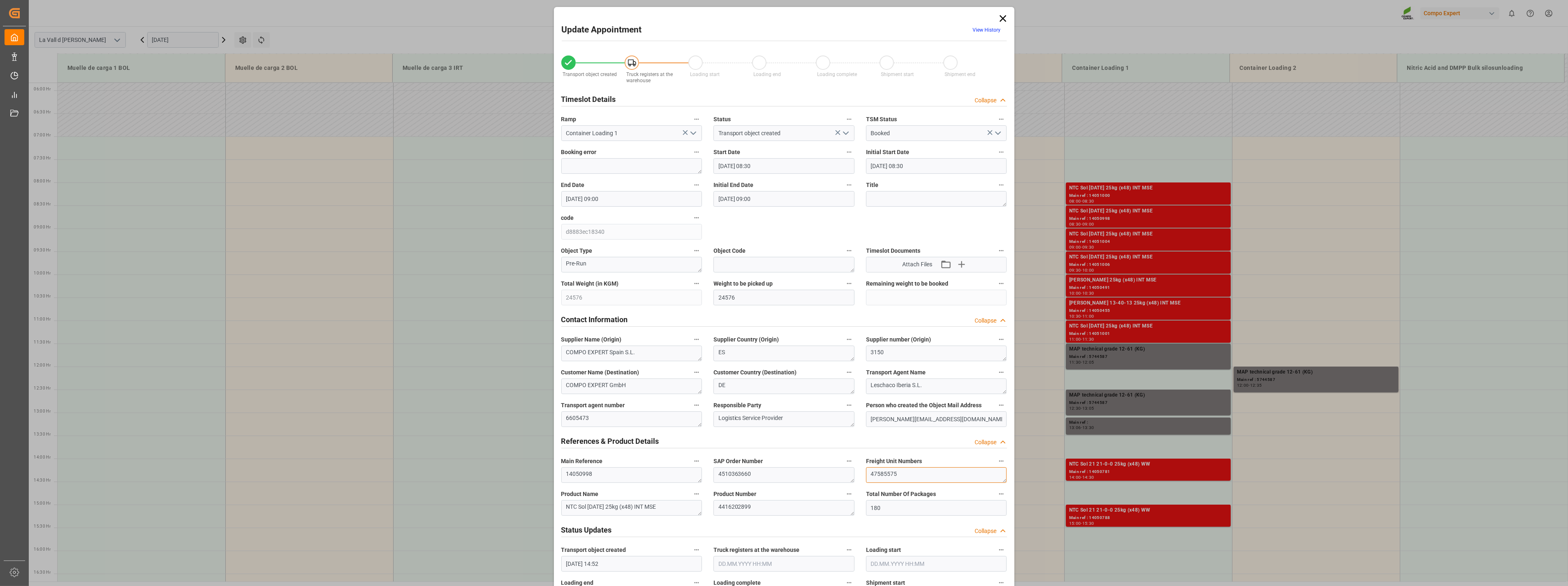
click at [738, 462] on div "Transport object created Truck registers at the warehouse Loading start Loading…" at bounding box center [784, 575] width 457 height 1056
click at [1001, 18] on icon at bounding box center [1003, 18] width 7 height 7
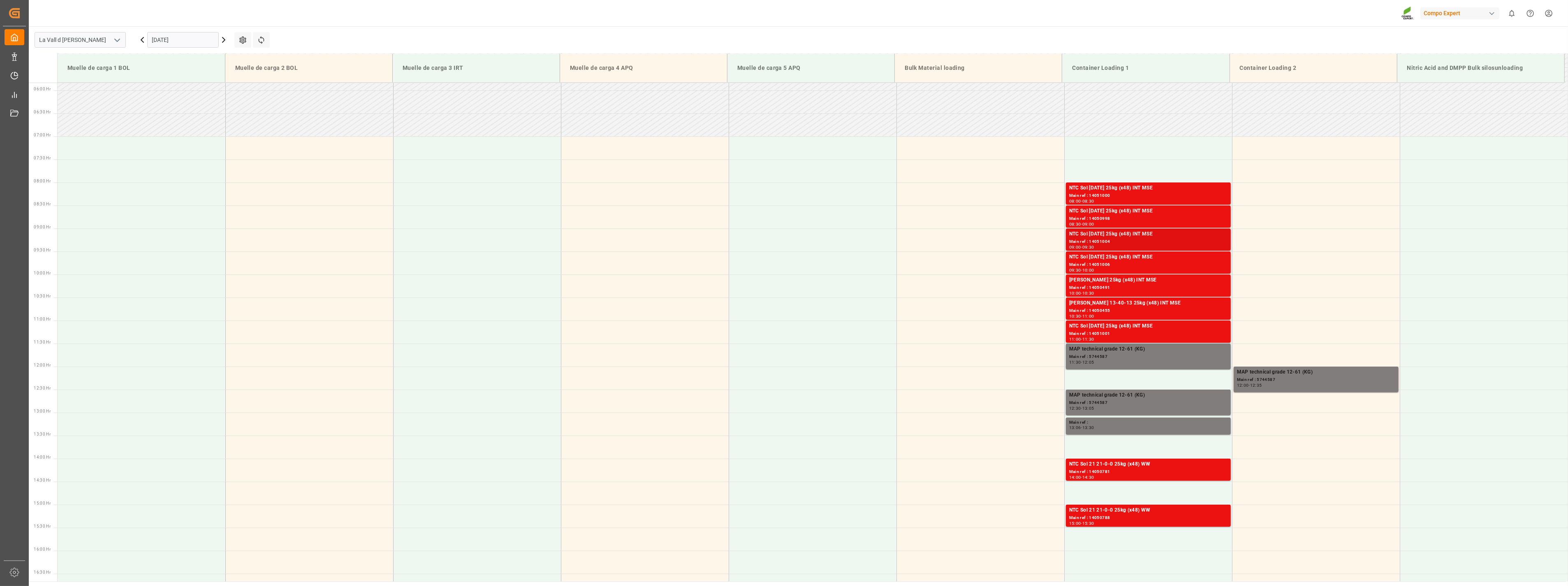
click at [1126, 241] on div "Main ref : 14051004" at bounding box center [1149, 242] width 158 height 7
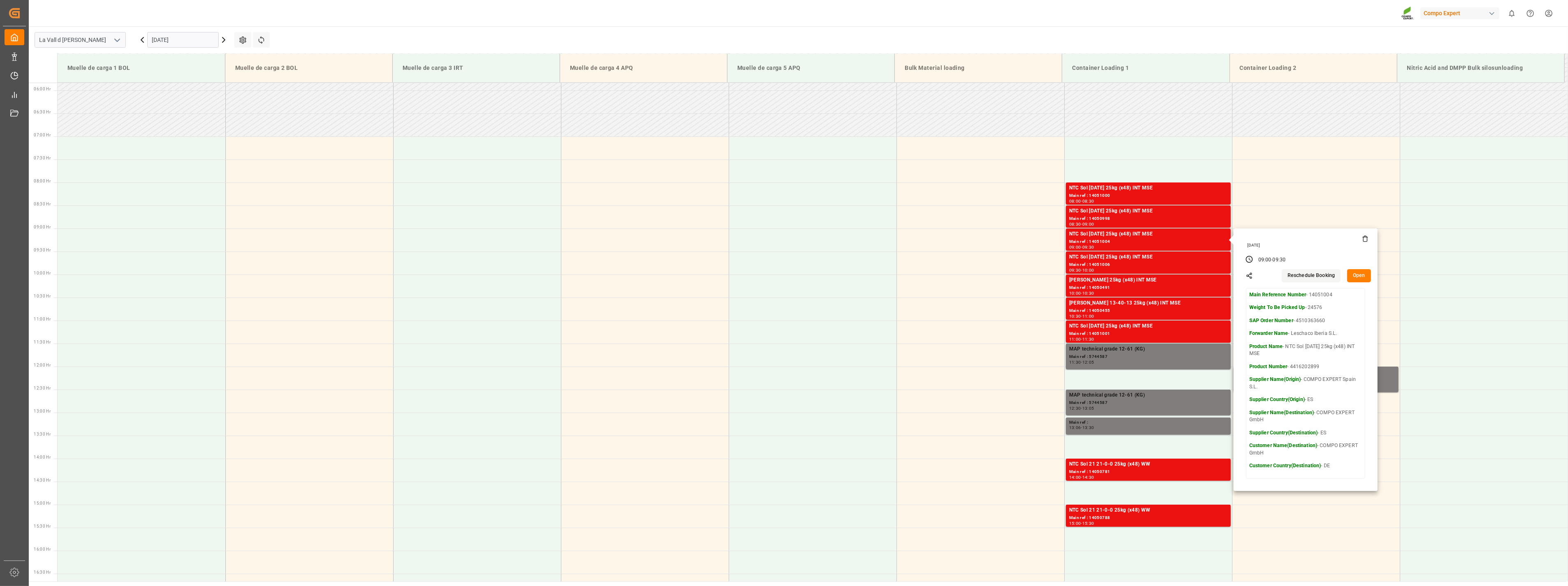
click at [1358, 276] on button "Open" at bounding box center [1359, 275] width 24 height 13
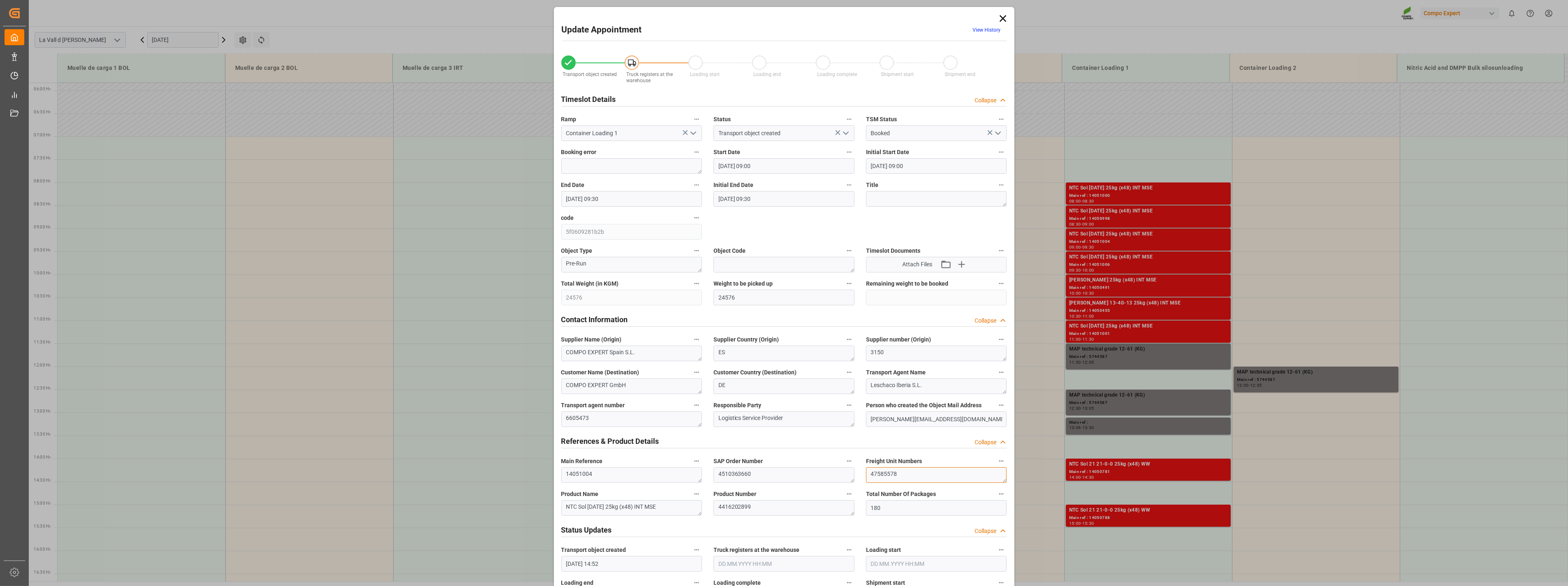
drag, startPoint x: 905, startPoint y: 478, endPoint x: 743, endPoint y: 465, distance: 162.5
click at [743, 465] on div "Transport object created Truck registers at the warehouse Loading start Loading…" at bounding box center [784, 575] width 457 height 1056
click at [1005, 17] on icon at bounding box center [1004, 19] width 12 height 12
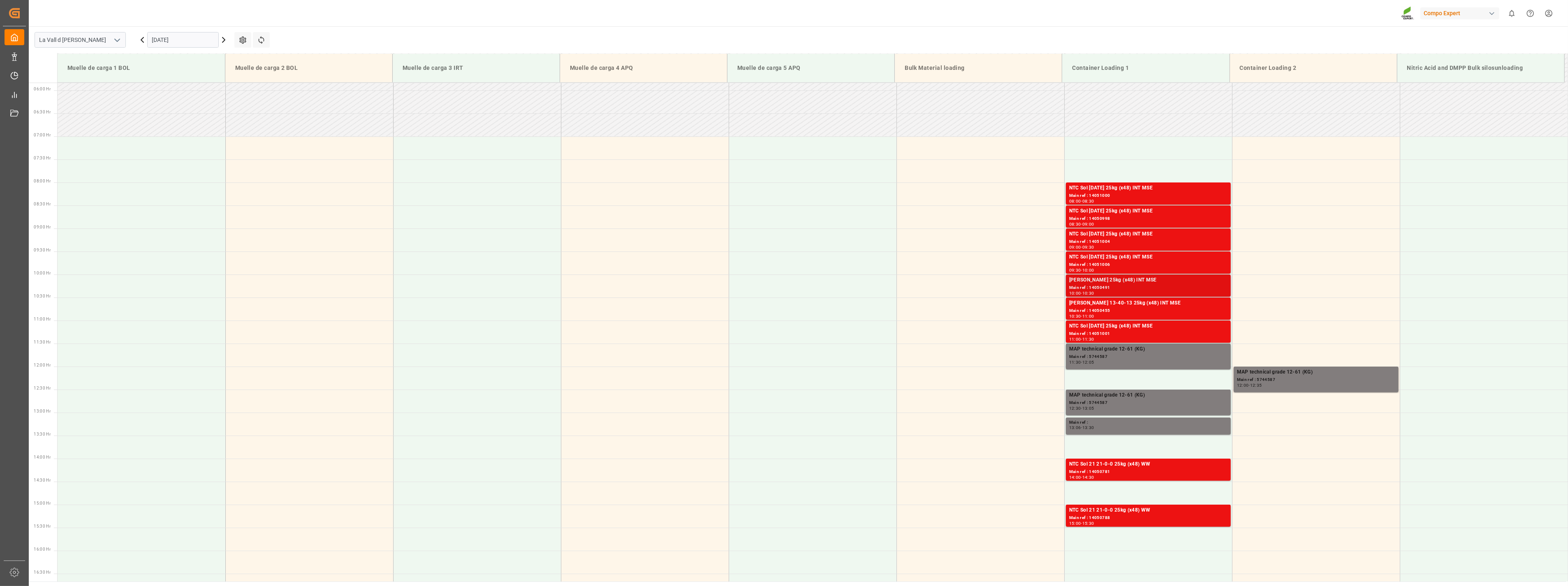
click at [1158, 282] on div "[PERSON_NAME] 25kg (x48) INT MSE" at bounding box center [1149, 280] width 158 height 8
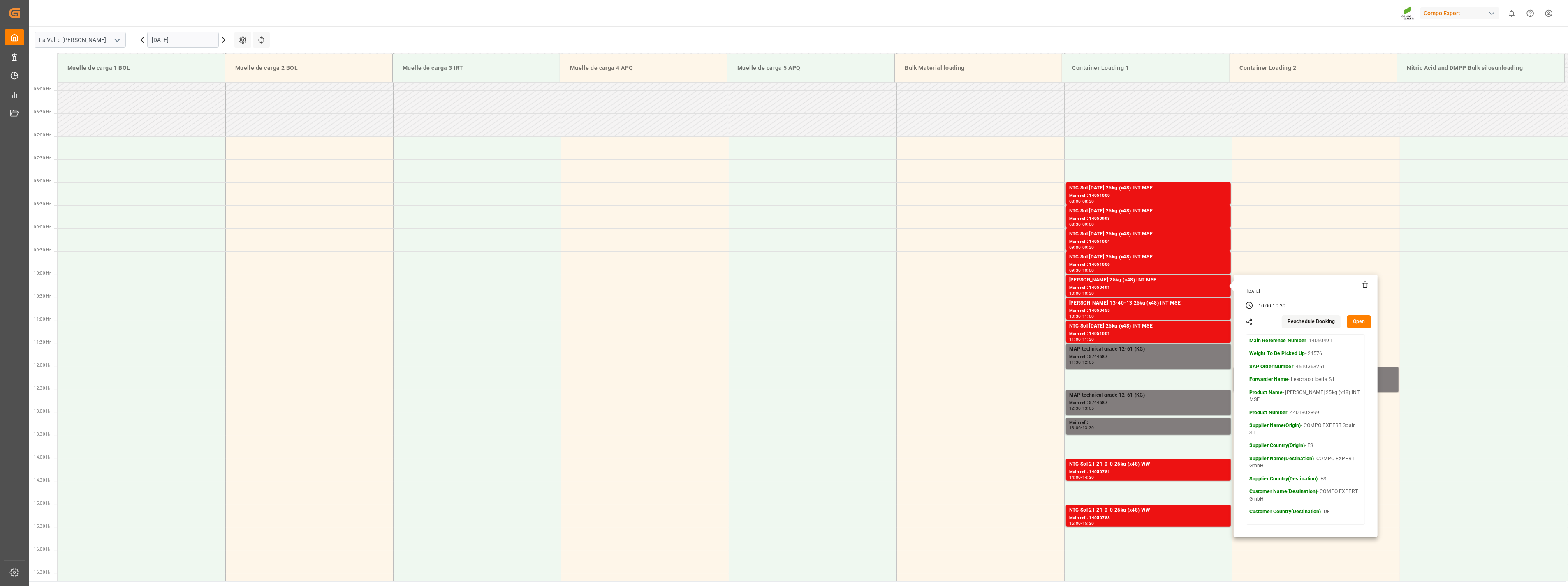
click at [1356, 321] on button "Open" at bounding box center [1359, 322] width 24 height 13
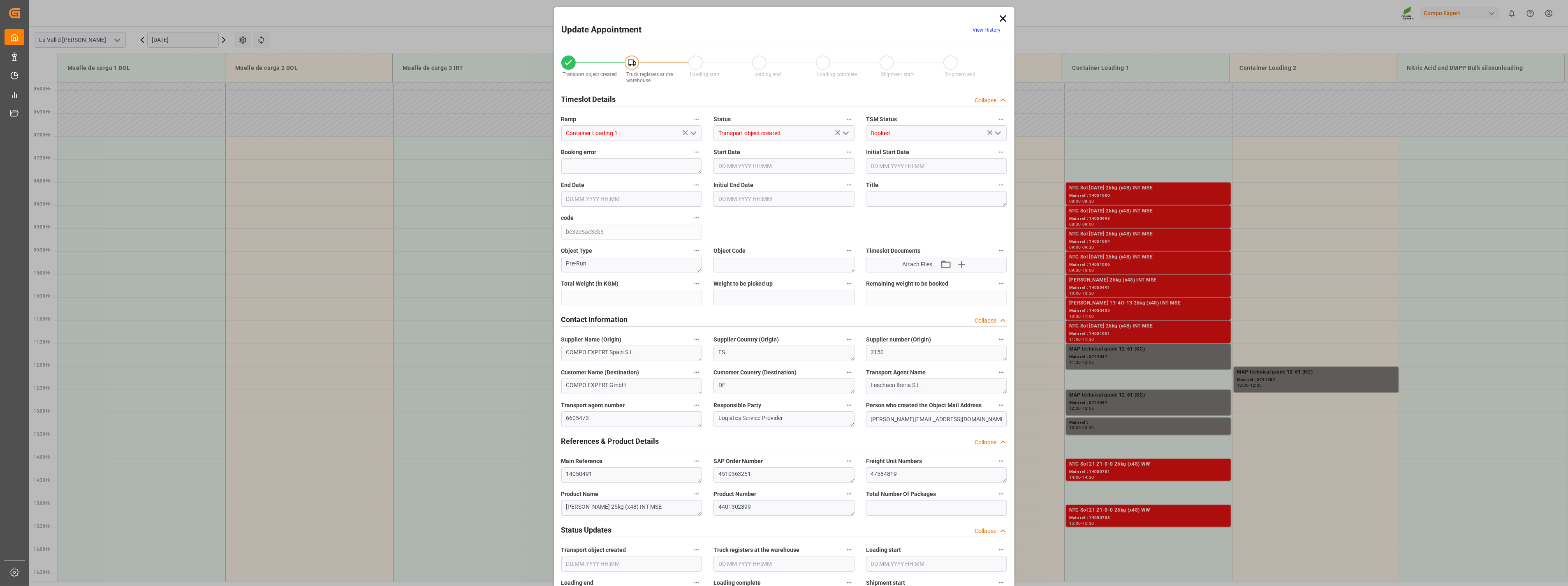
type input "24576"
type input "20"
type input "[DATE] 10:00"
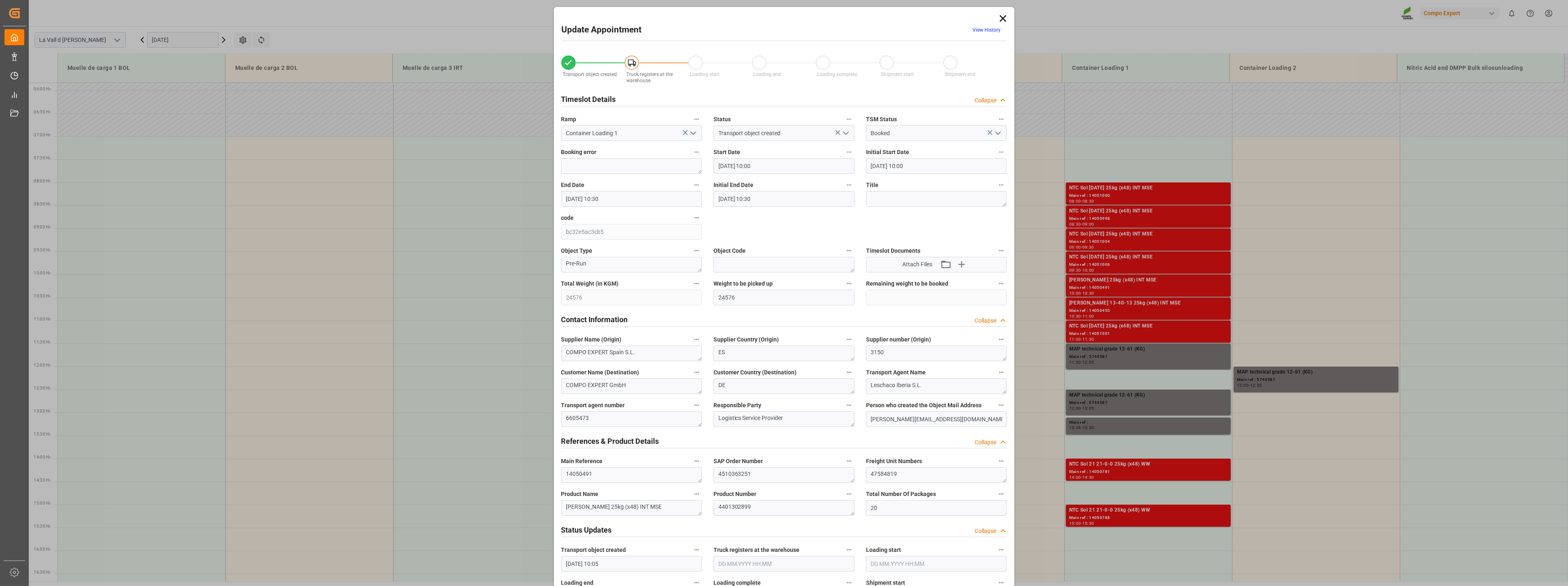
type input "[DATE] 10:30"
type input "[DATE] 10:05"
type input "[DATE] 13:12"
drag, startPoint x: 920, startPoint y: 474, endPoint x: 756, endPoint y: 475, distance: 164.0
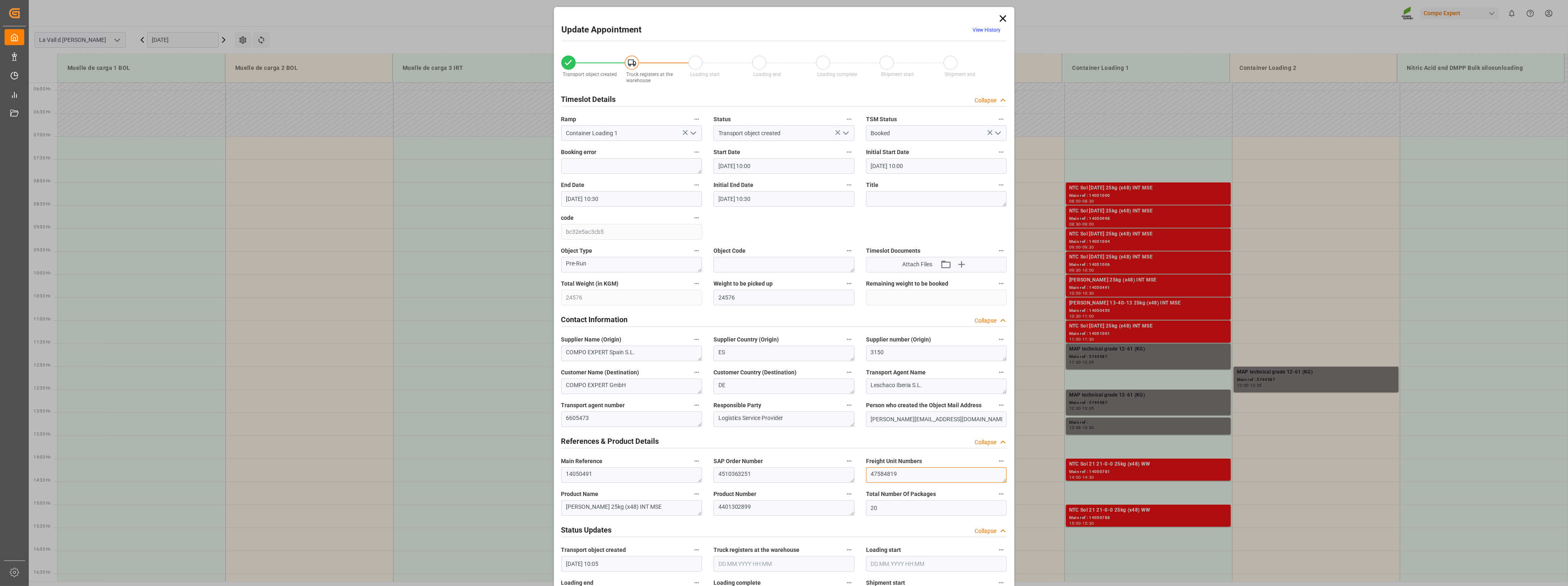
click at [750, 474] on div "Transport object created Truck registers at the warehouse Loading start Loading…" at bounding box center [784, 575] width 457 height 1056
click at [1000, 17] on icon at bounding box center [1003, 18] width 7 height 7
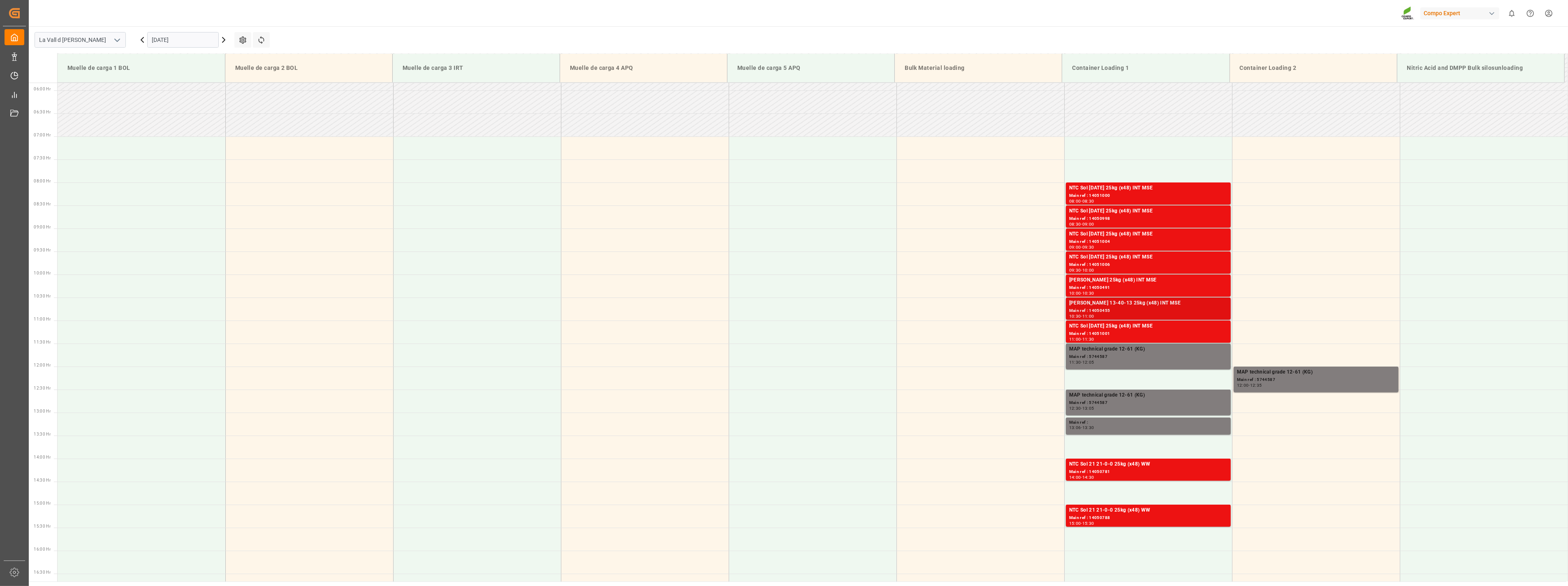
click at [1118, 309] on div "Main ref : 14050455" at bounding box center [1149, 311] width 158 height 7
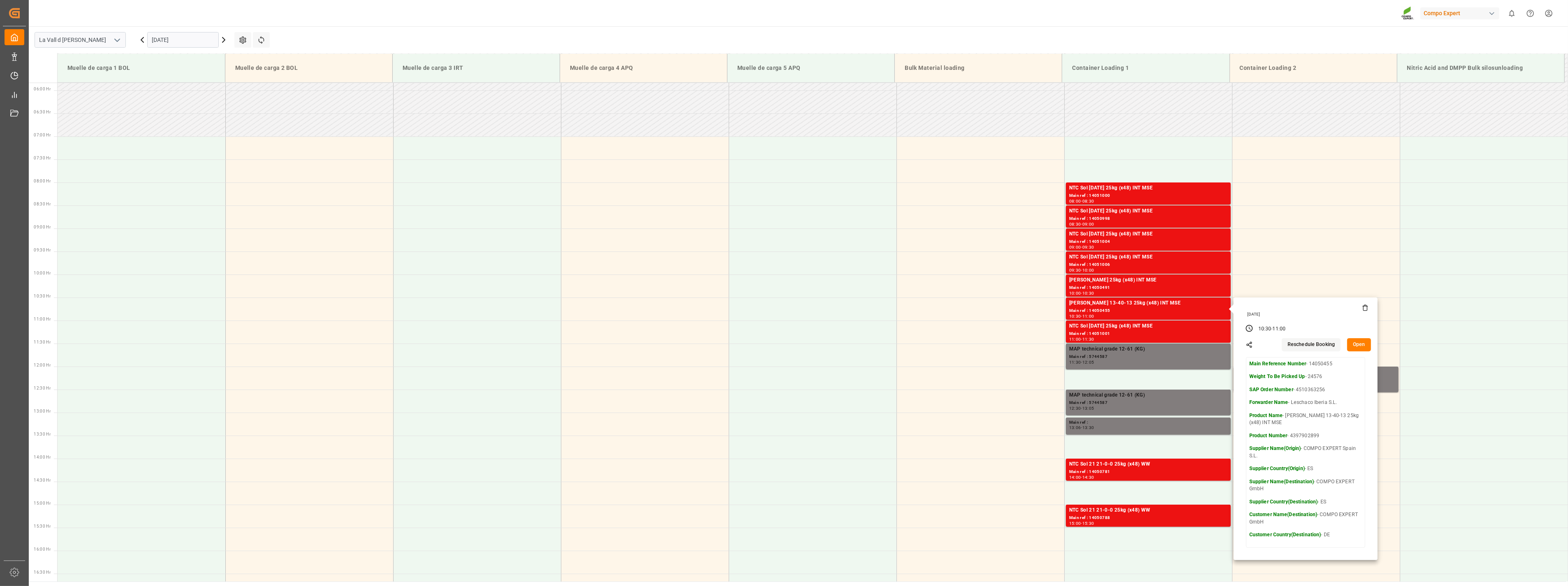
click at [1354, 346] on button "Open" at bounding box center [1359, 344] width 24 height 13
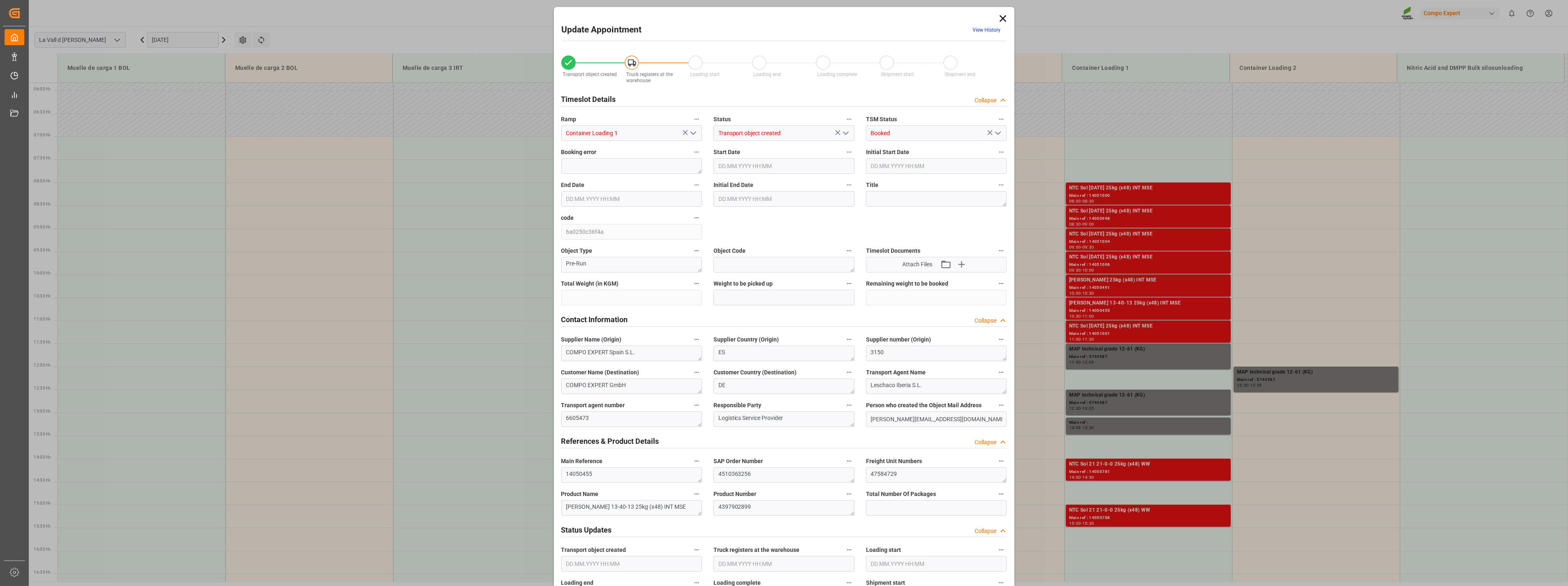
type input "24576"
type input "20"
type input "[DATE] 10:30"
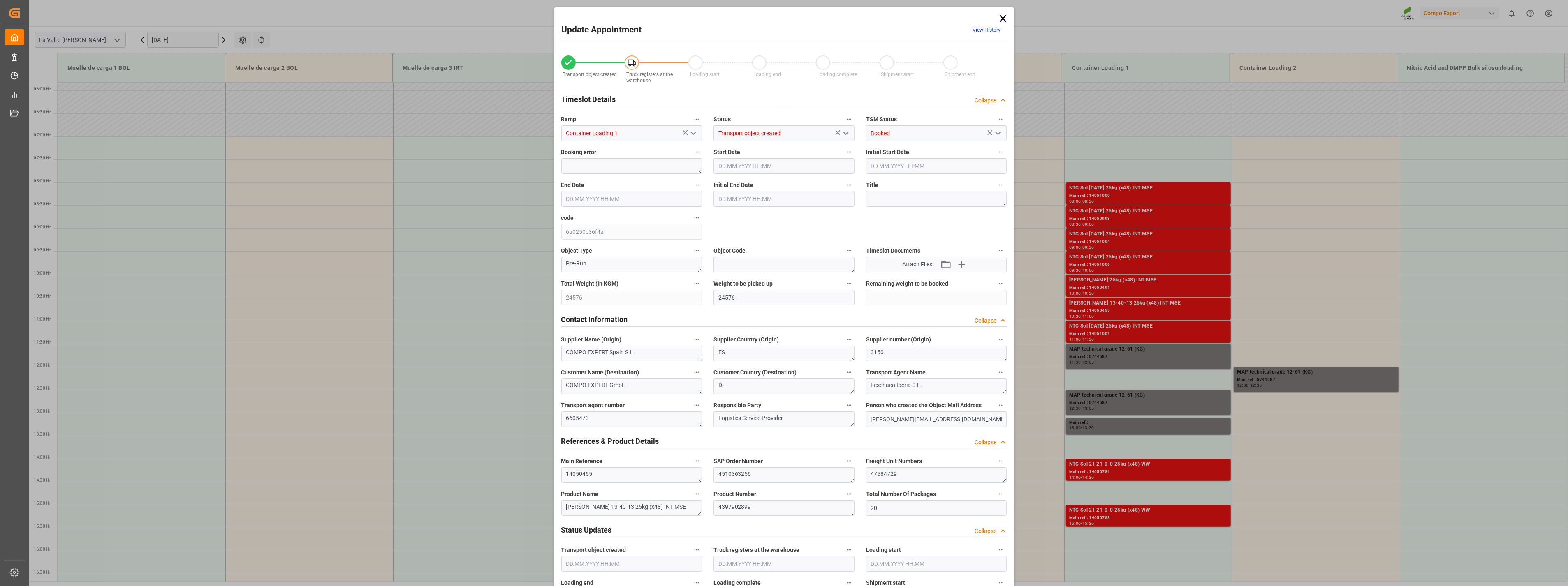
type input "[DATE] 11:00"
type input "[DATE] 14:59"
type input "[DATE] 13:10"
drag, startPoint x: 935, startPoint y: 479, endPoint x: 772, endPoint y: 473, distance: 163.1
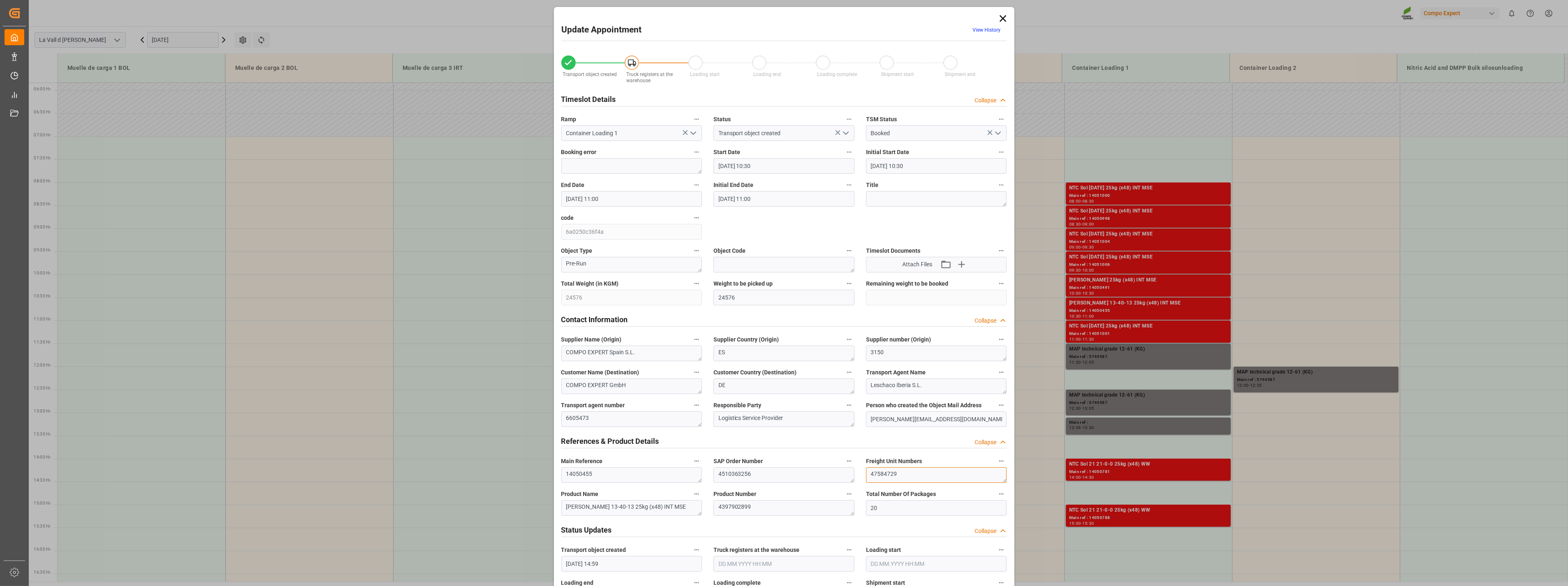
click at [772, 473] on div "Transport object created Truck registers at the warehouse Loading start Loading…" at bounding box center [784, 575] width 457 height 1056
click at [1133, 331] on div "Update Appointment View History Transport object created Truck registers at the…" at bounding box center [784, 293] width 1568 height 586
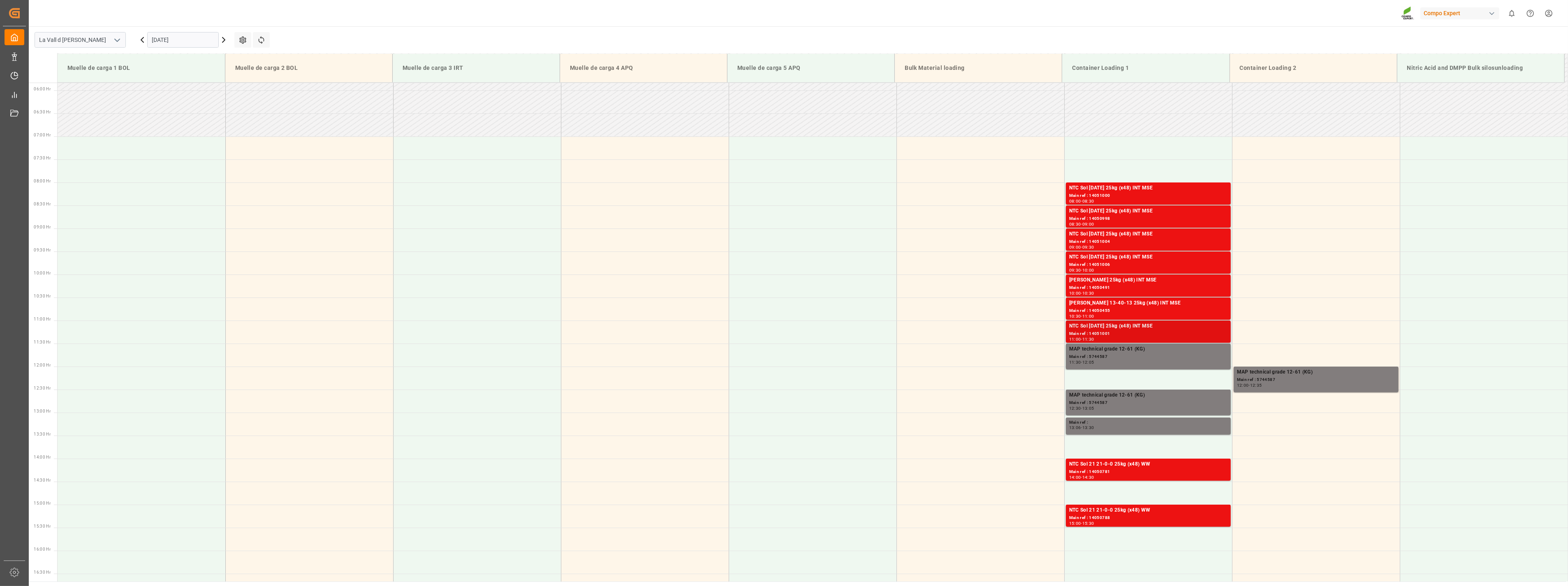
click at [1096, 327] on div "NTC Sol [DATE] 25kg (x48) INT MSE" at bounding box center [1149, 327] width 158 height 8
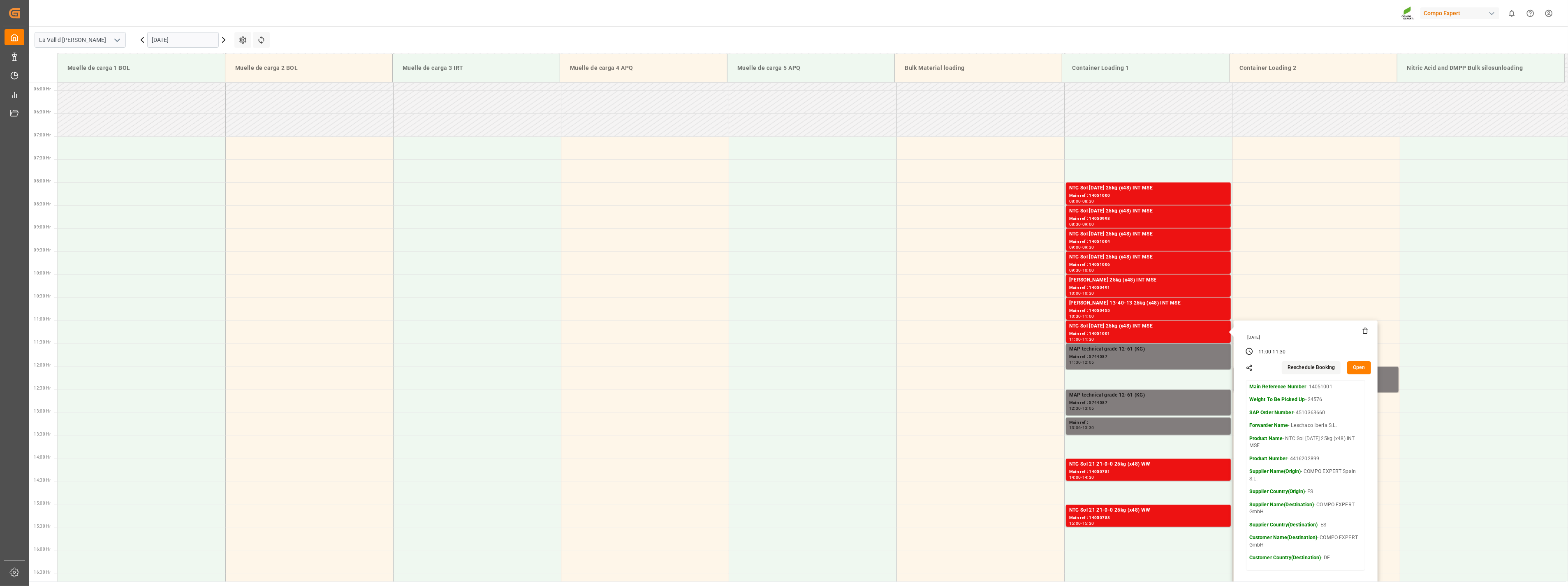
click at [1367, 371] on button "Open" at bounding box center [1359, 367] width 24 height 13
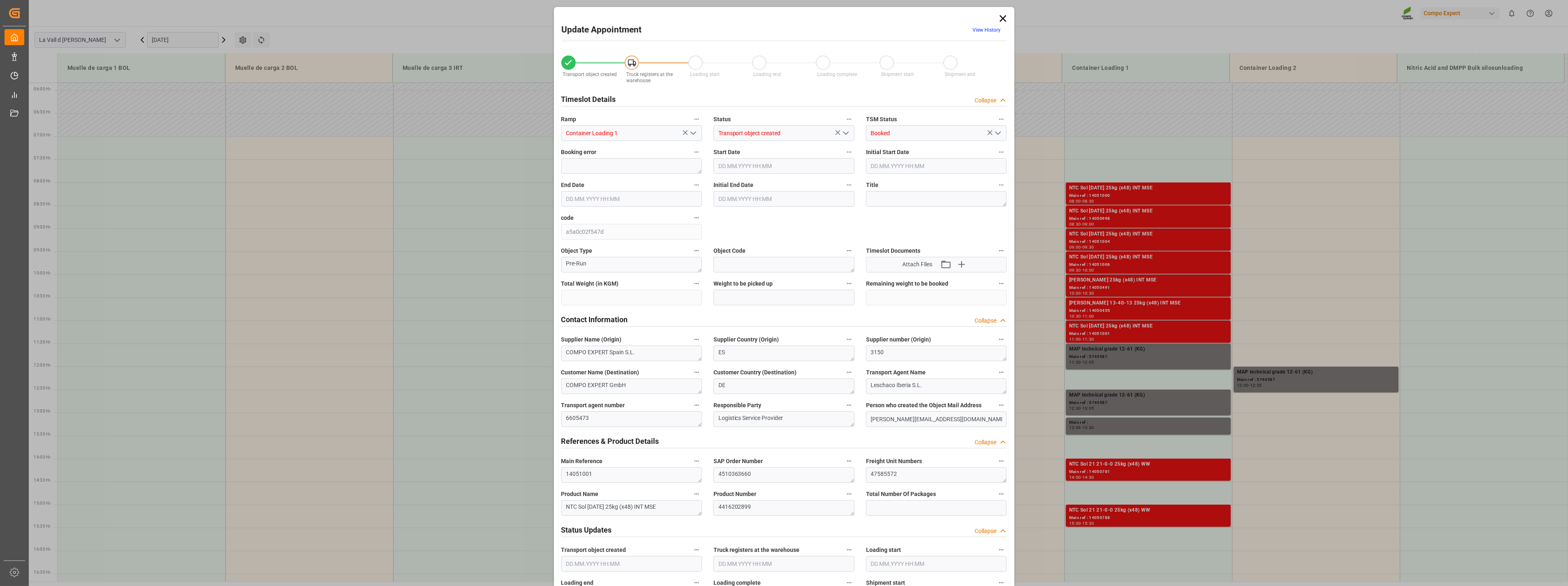
type input "24576"
type input "180"
type input "[DATE] 11:00"
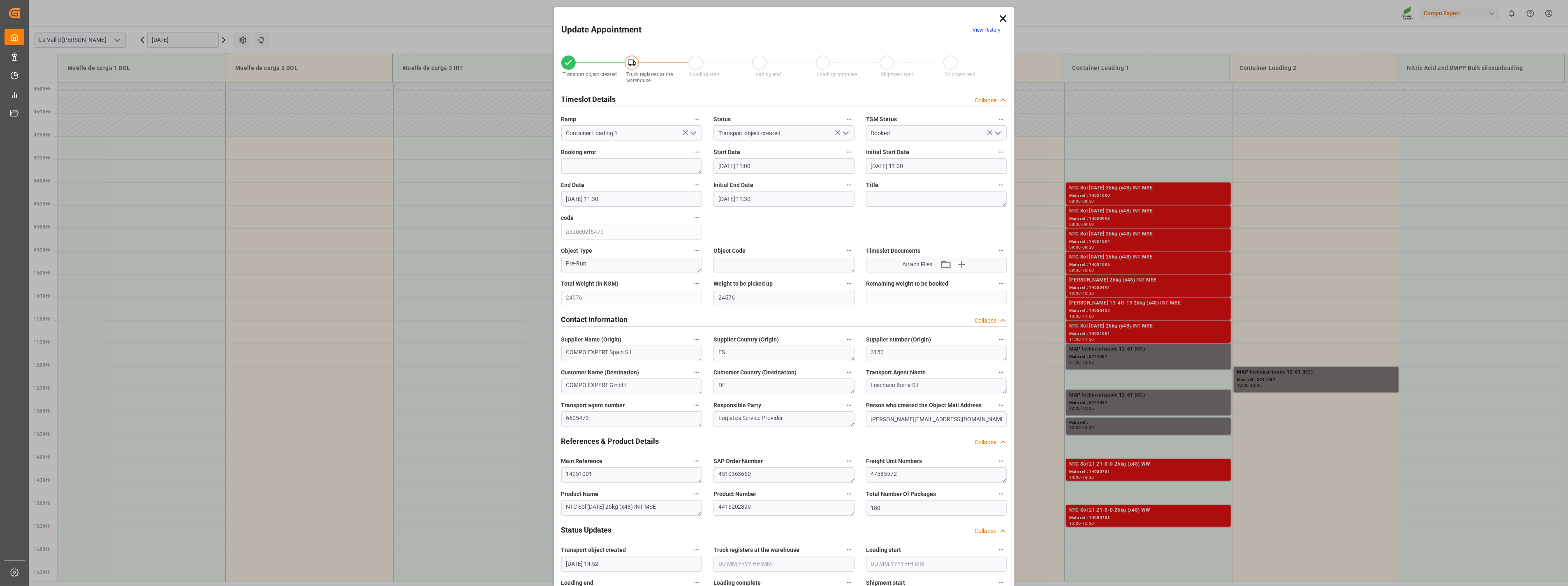
type input "[DATE] 11:30"
type input "[DATE] 14:52"
type input "[DATE] 10:21"
click at [1107, 328] on div "Update Appointment View History Transport object created Truck registers at the…" at bounding box center [784, 293] width 1568 height 586
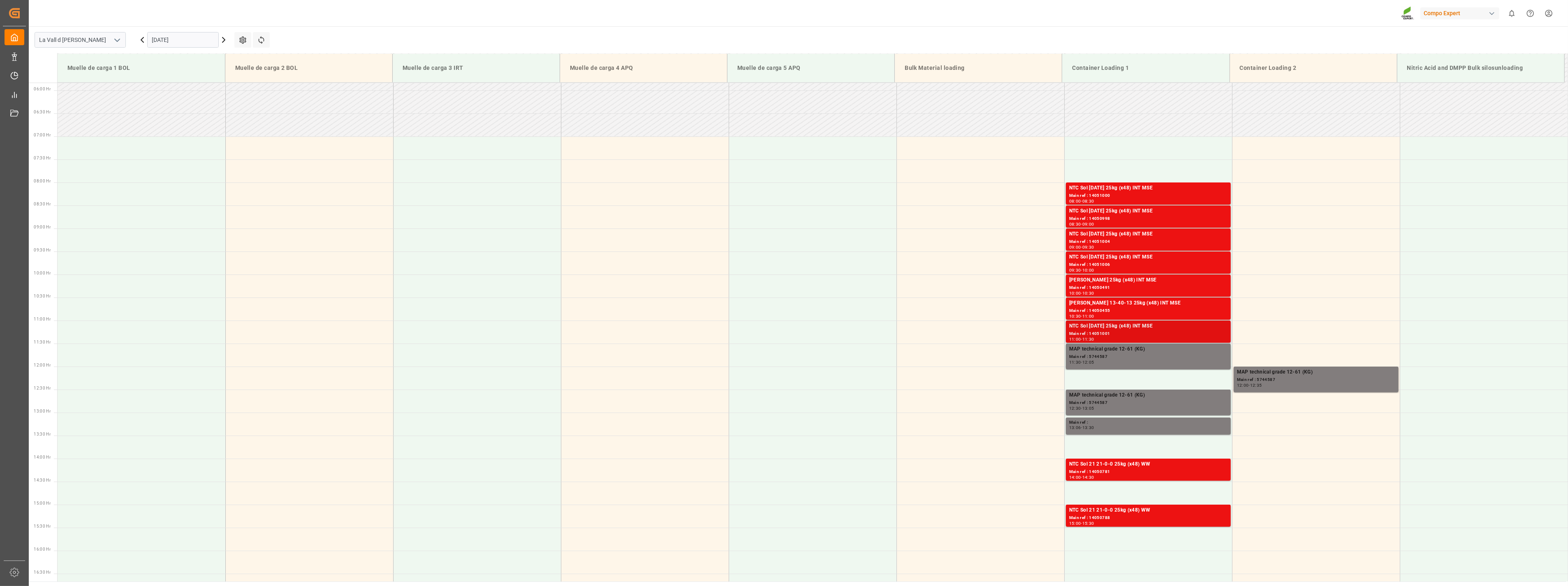
click at [1204, 335] on div "Main ref : 14051001" at bounding box center [1149, 333] width 158 height 7
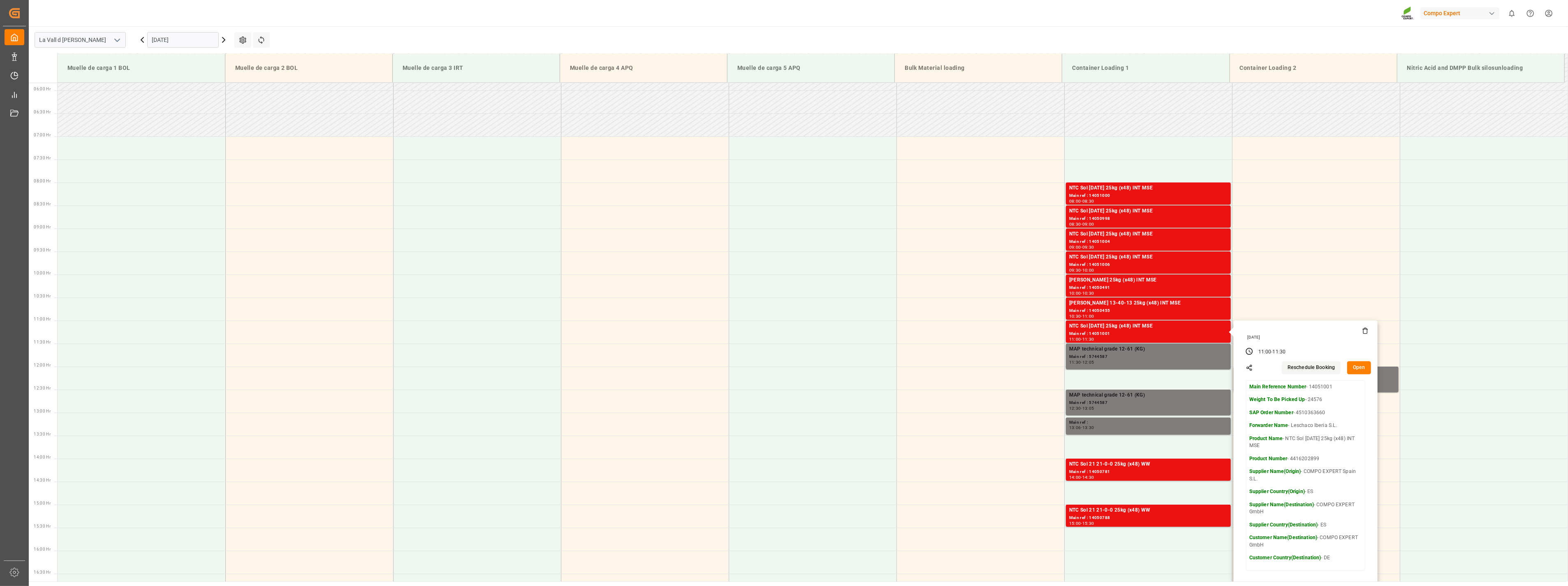
click at [1354, 371] on button "Open" at bounding box center [1359, 367] width 24 height 13
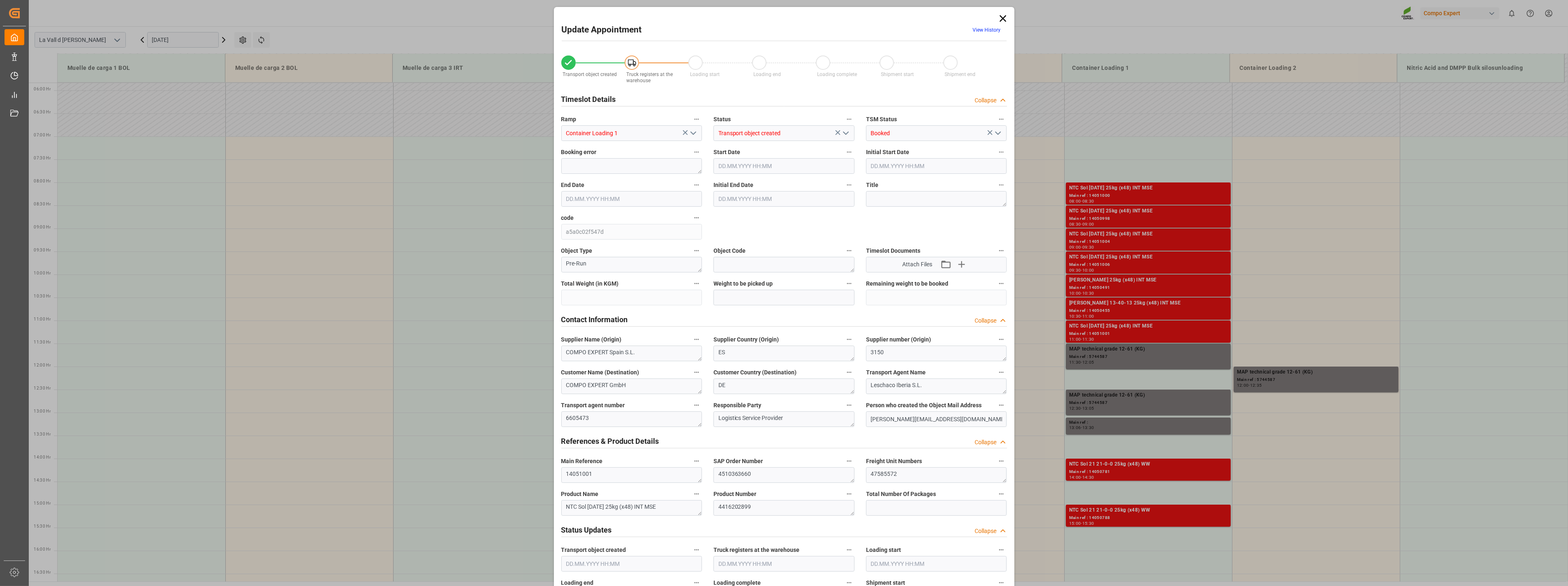
type input "24576"
type input "180"
type input "[DATE] 11:00"
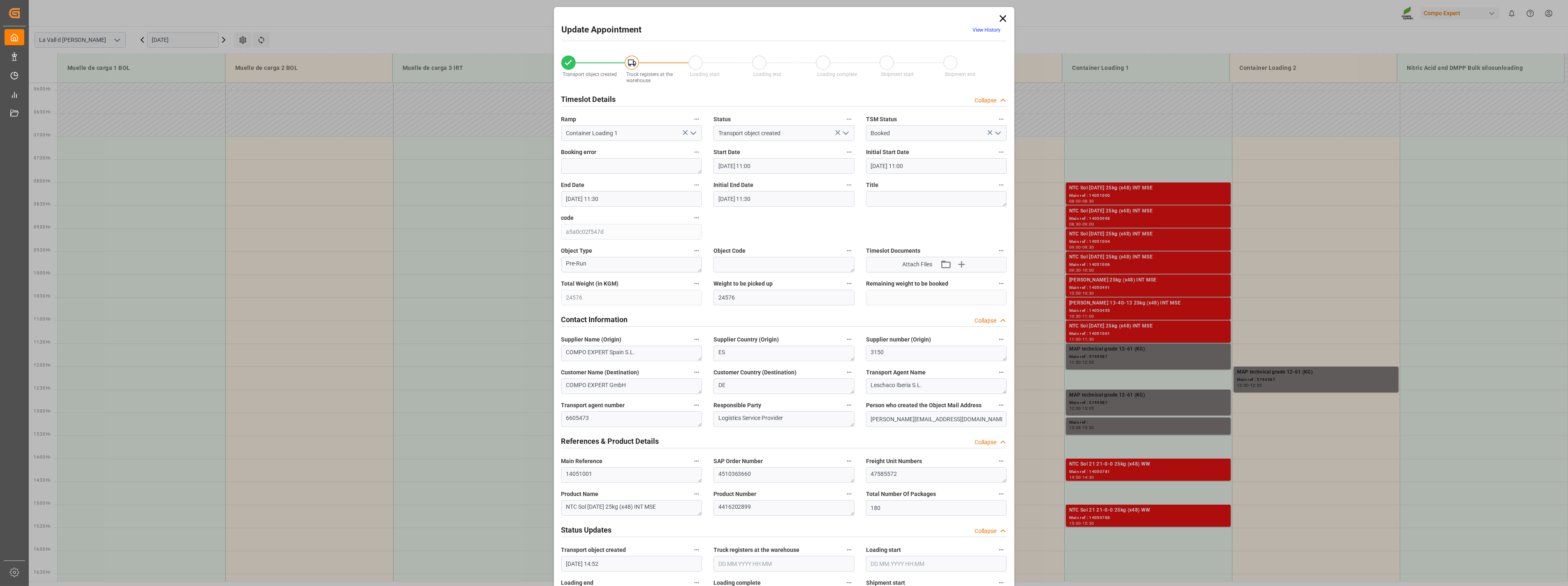
type input "[DATE] 11:30"
type input "[DATE] 14:52"
type input "[DATE] 10:21"
drag, startPoint x: 907, startPoint y: 477, endPoint x: 634, endPoint y: 449, distance: 274.4
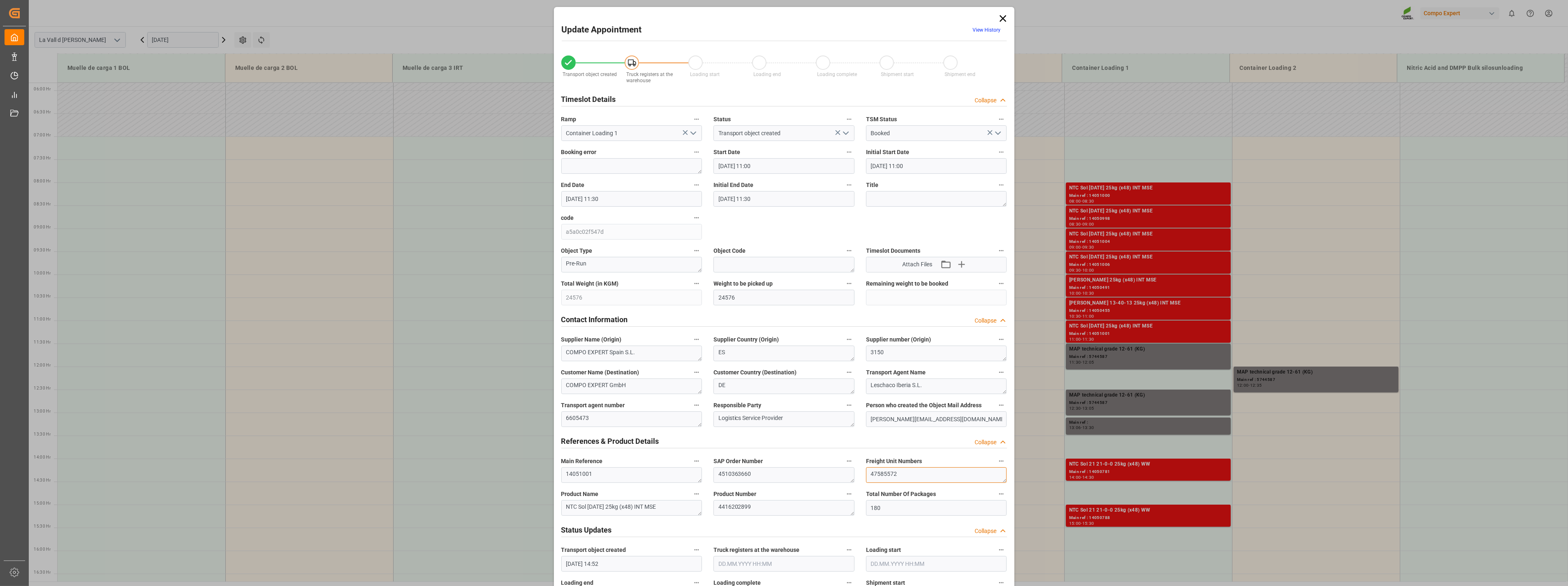
click at [720, 467] on div "Transport object created Truck registers at the warehouse Loading start Loading…" at bounding box center [784, 575] width 457 height 1056
drag, startPoint x: 766, startPoint y: 471, endPoint x: 524, endPoint y: 443, distance: 243.6
click at [525, 443] on div "Update Appointment View History Transport object created Truck registers at the…" at bounding box center [784, 293] width 1568 height 586
click at [1002, 15] on icon at bounding box center [1004, 19] width 12 height 12
